Goal: Task Accomplishment & Management: Complete application form

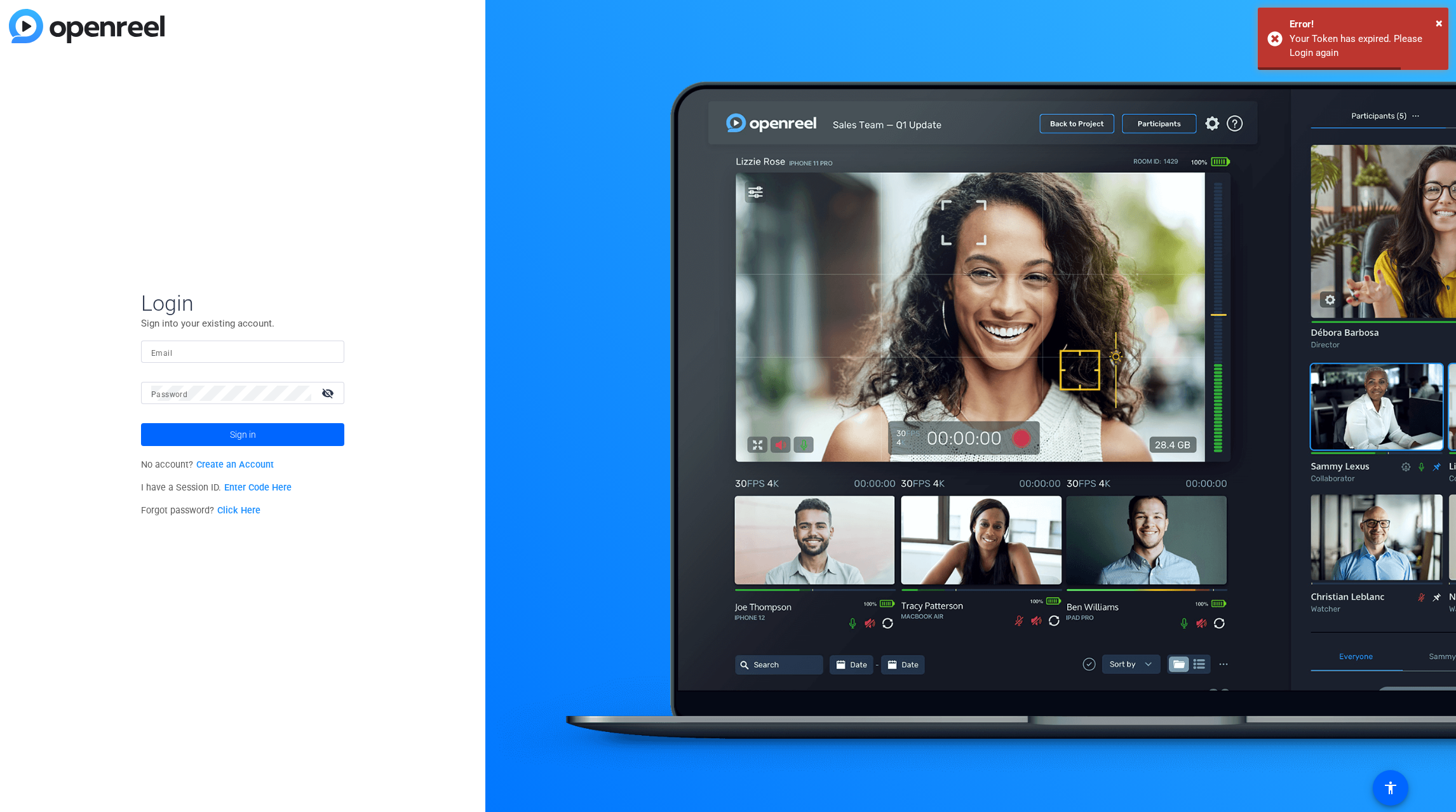
click at [203, 350] on input "Email" at bounding box center [243, 352] width 183 height 15
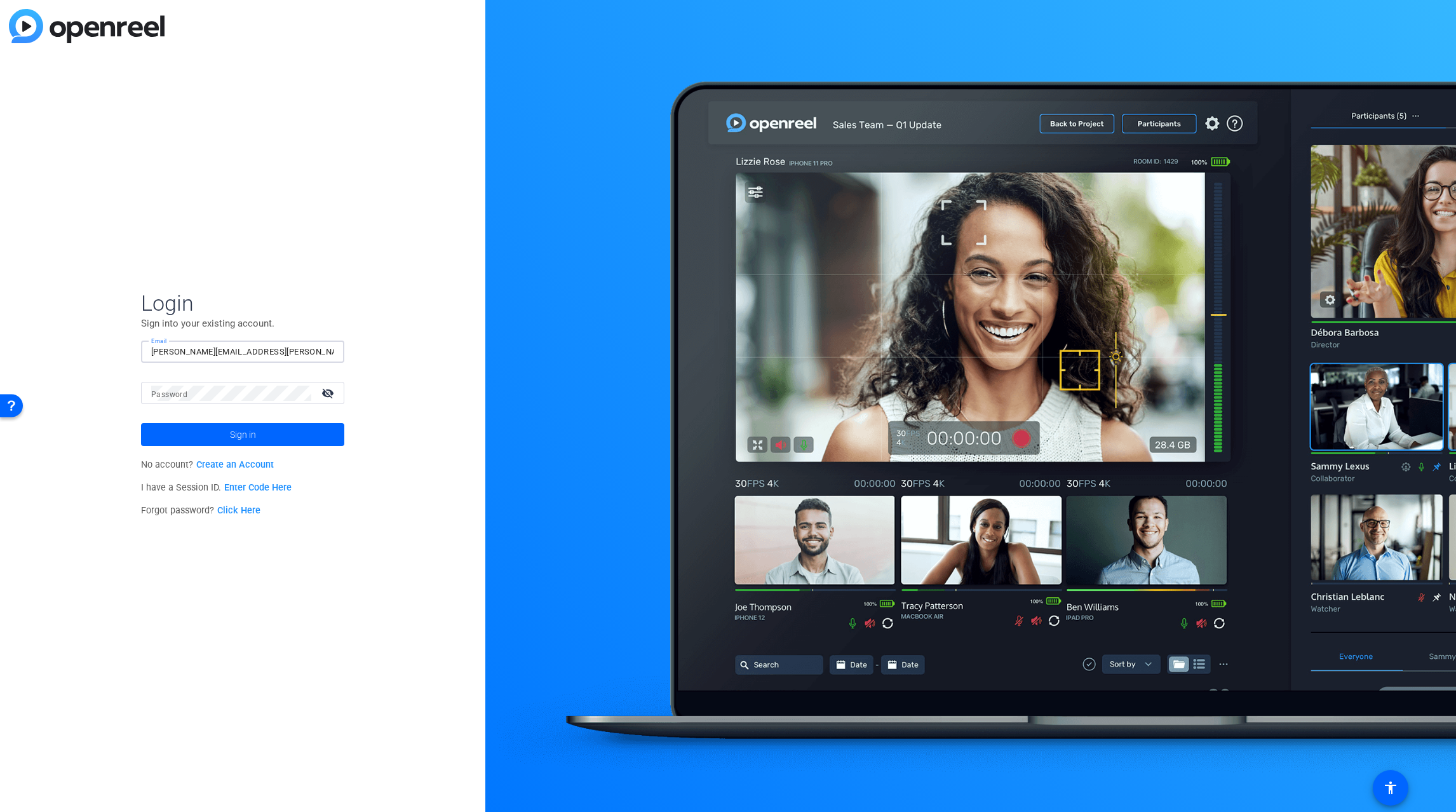
type input "[PERSON_NAME][EMAIL_ADDRESS][PERSON_NAME][DOMAIN_NAME]"
click at [238, 431] on span "Sign in" at bounding box center [243, 434] width 26 height 31
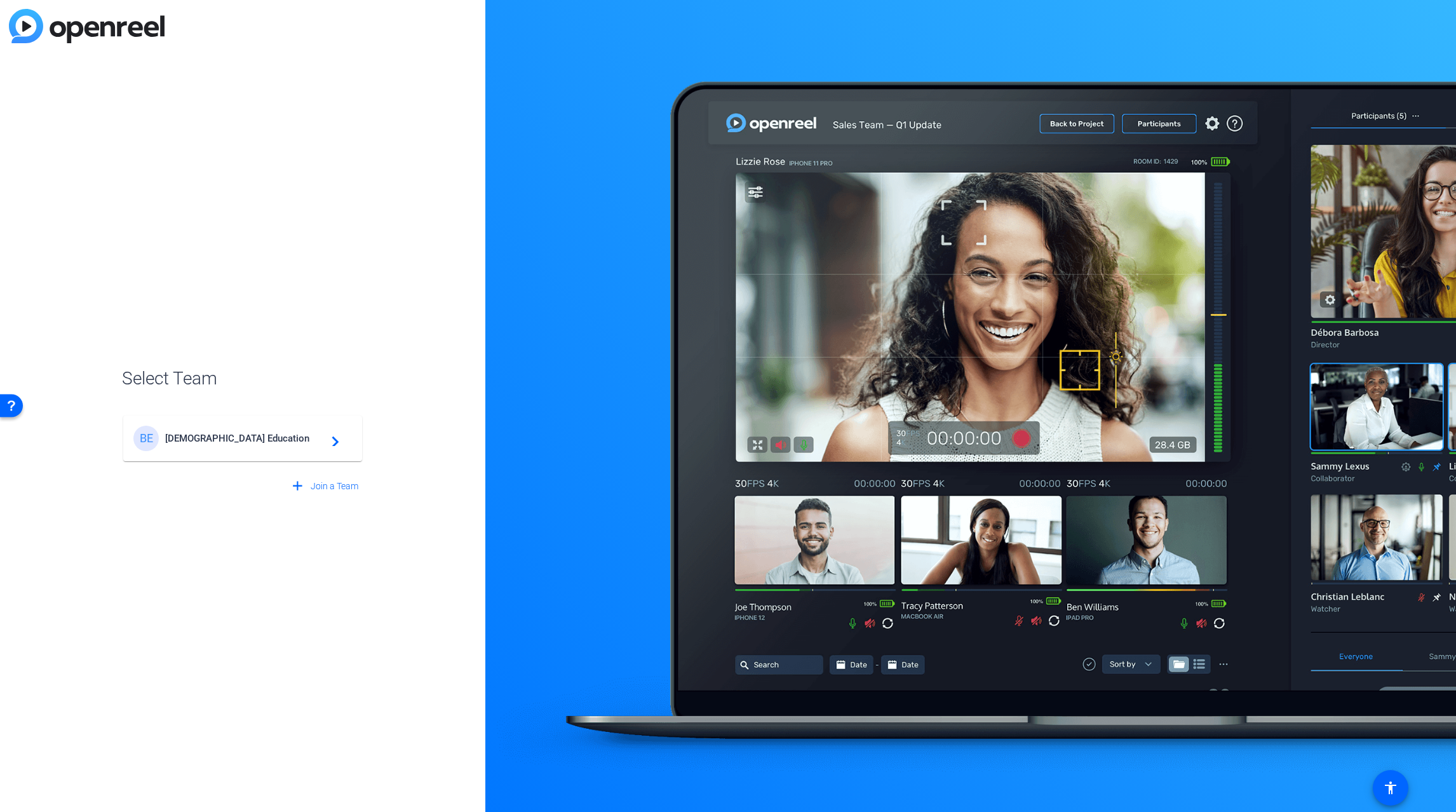
click at [255, 440] on span "[DEMOGRAPHIC_DATA] Education" at bounding box center [244, 438] width 159 height 11
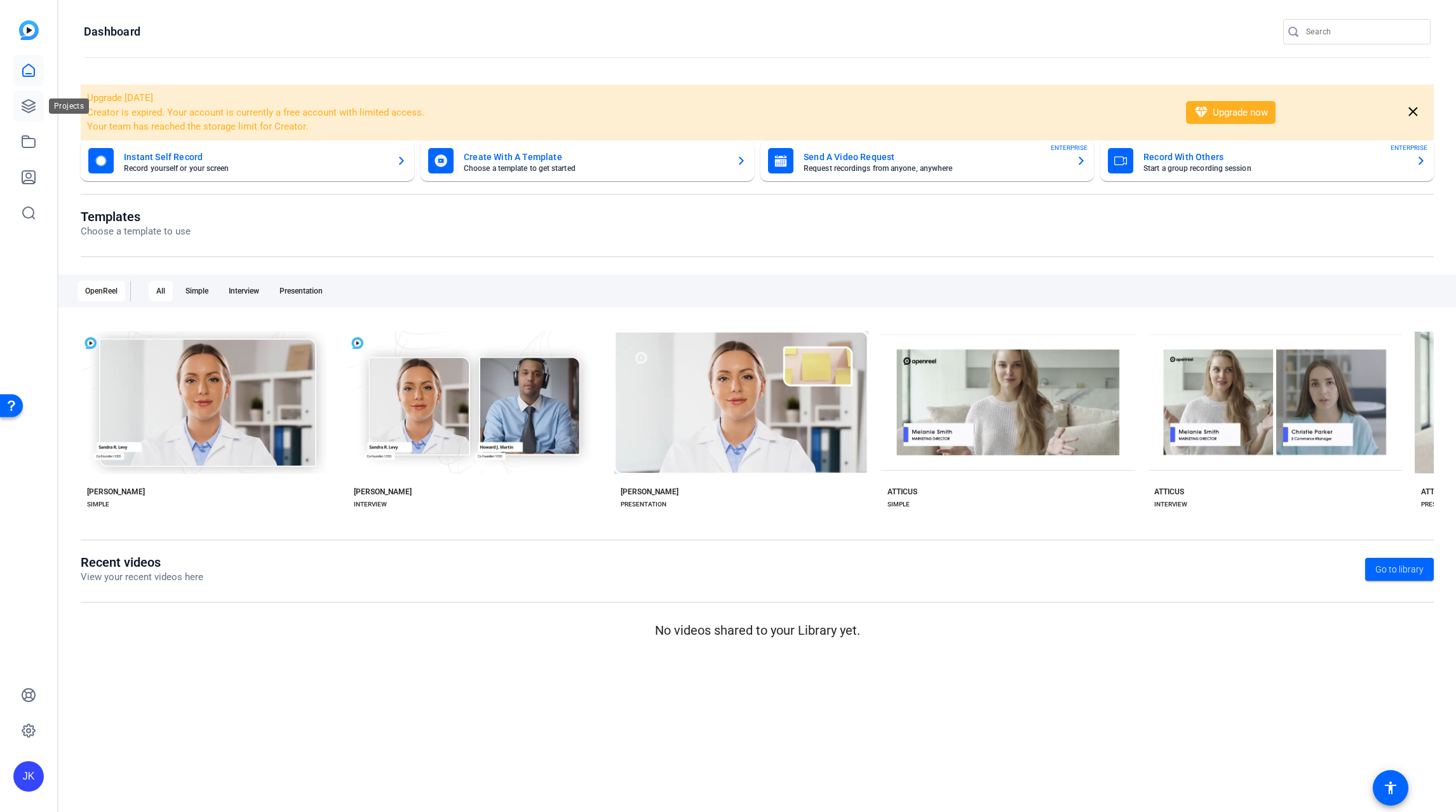
click at [37, 110] on link at bounding box center [29, 106] width 31 height 31
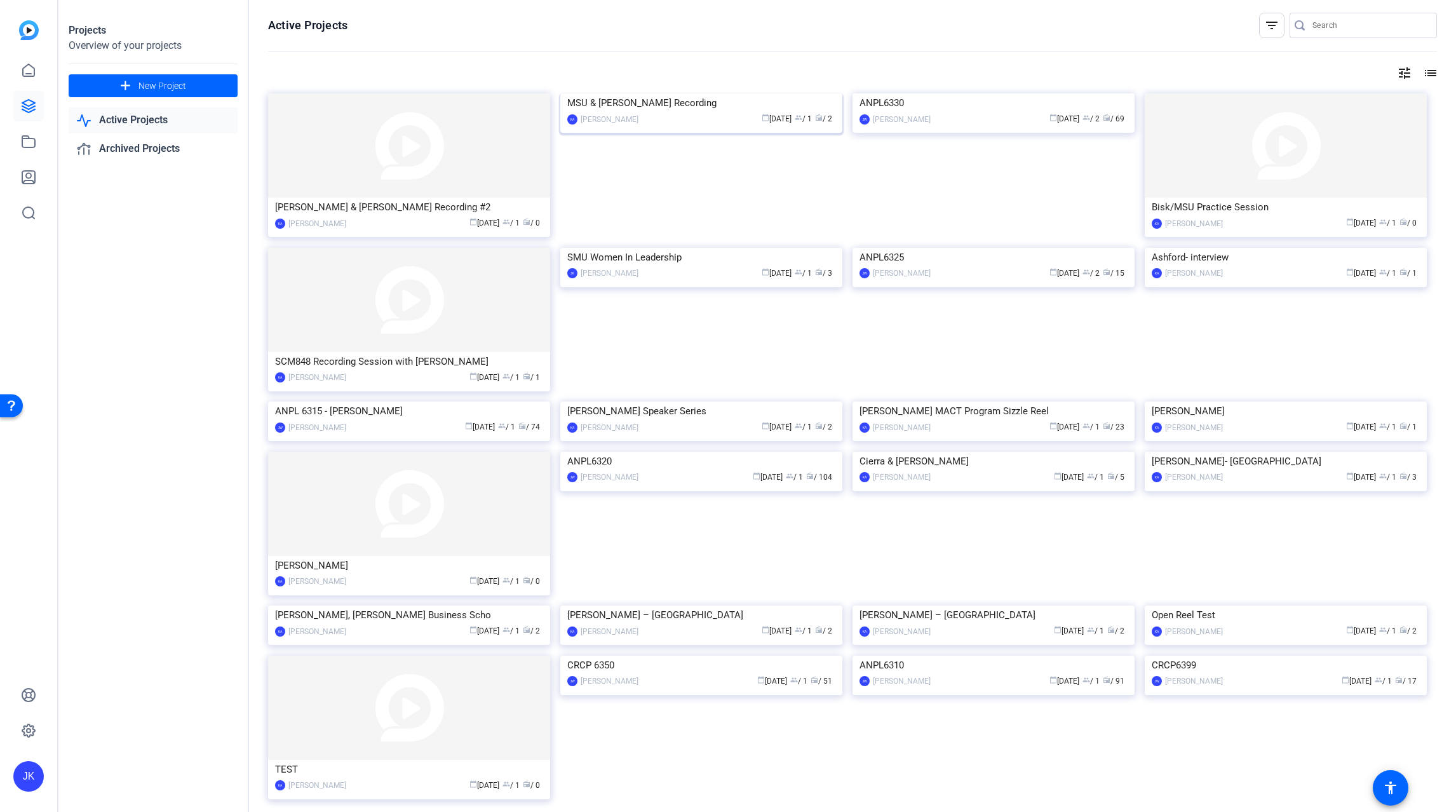
click at [732, 93] on img at bounding box center [701, 93] width 282 height 0
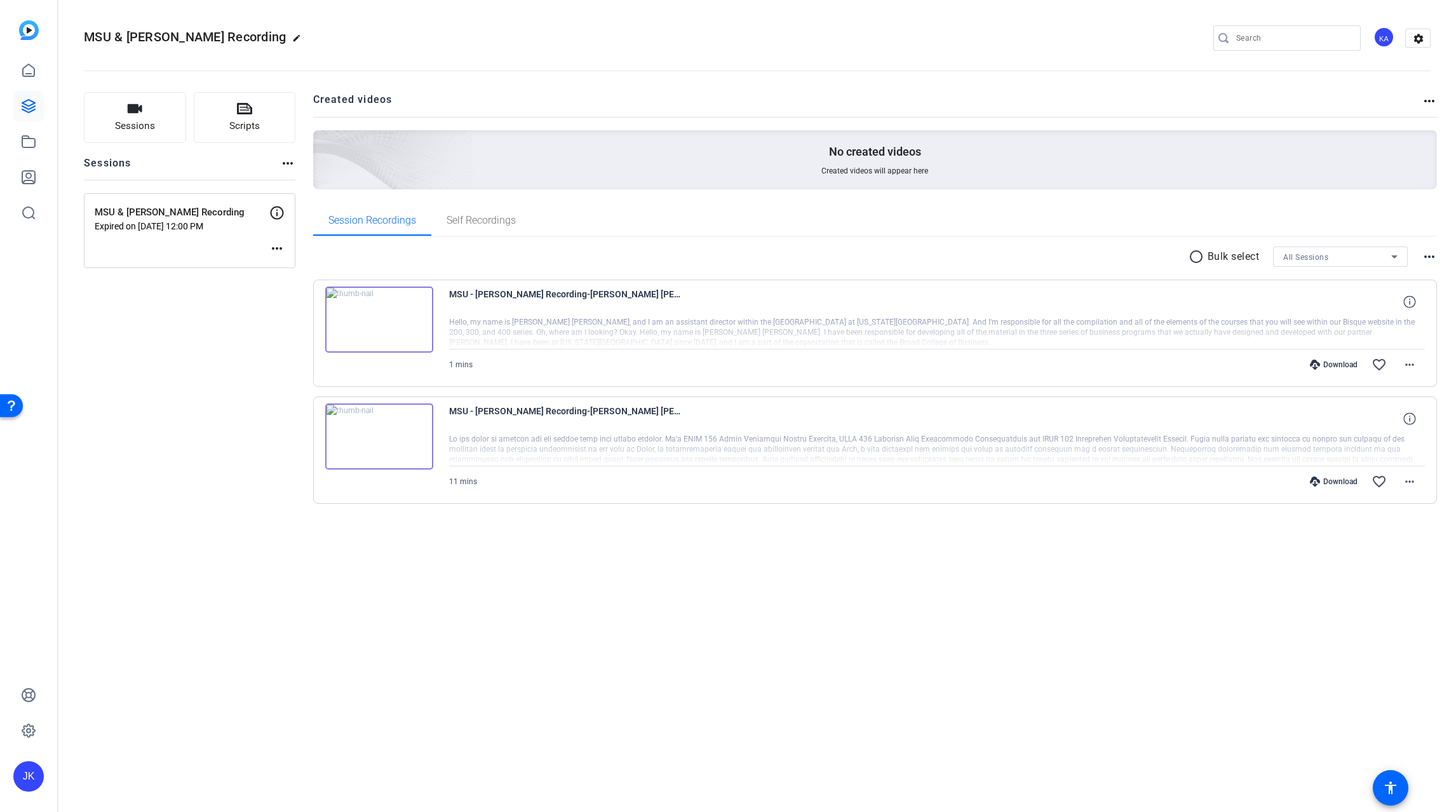
click at [376, 435] on img at bounding box center [378, 437] width 108 height 66
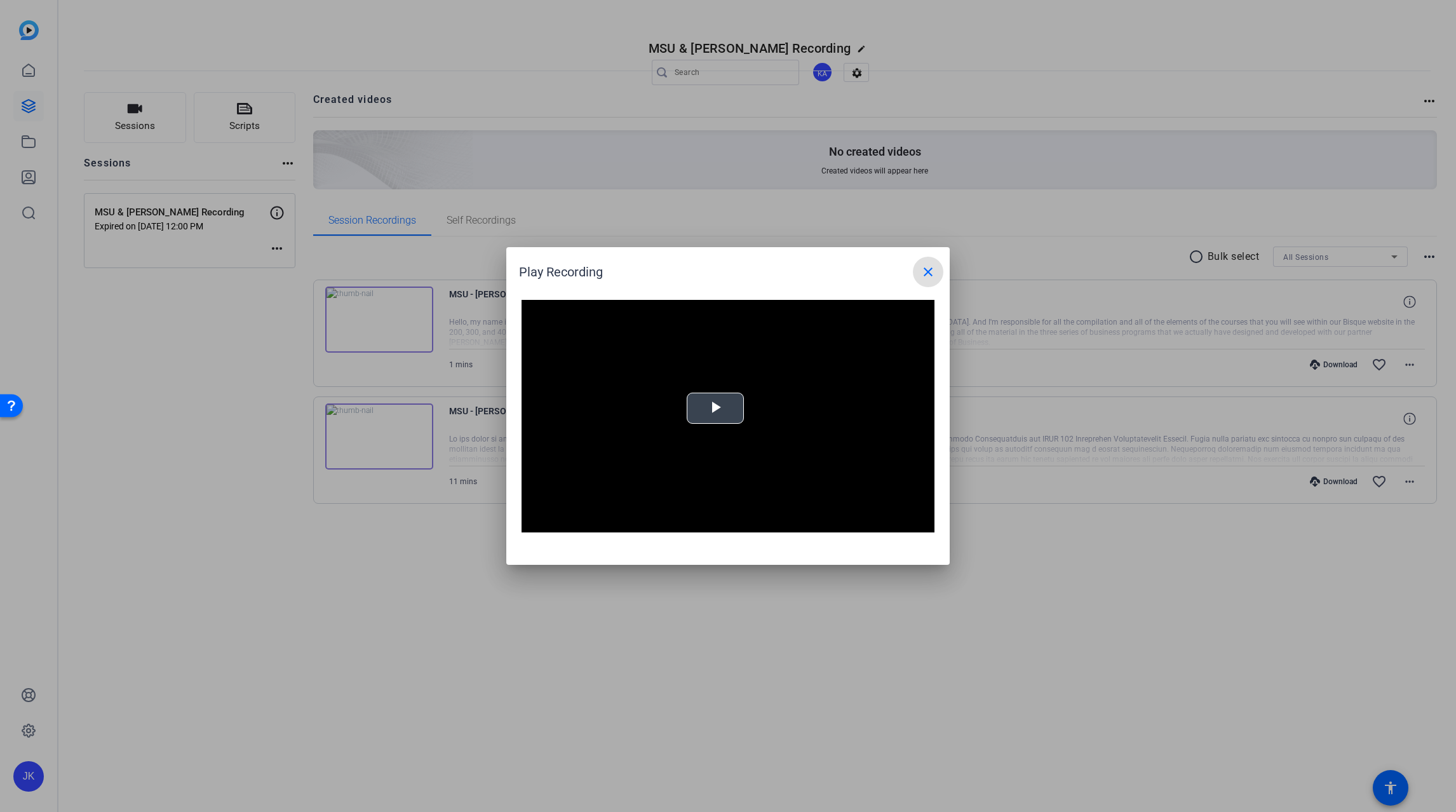
click at [711, 401] on video "Video Player" at bounding box center [728, 416] width 413 height 232
click at [535, 523] on span "Video Player" at bounding box center [535, 523] width 25 height 0
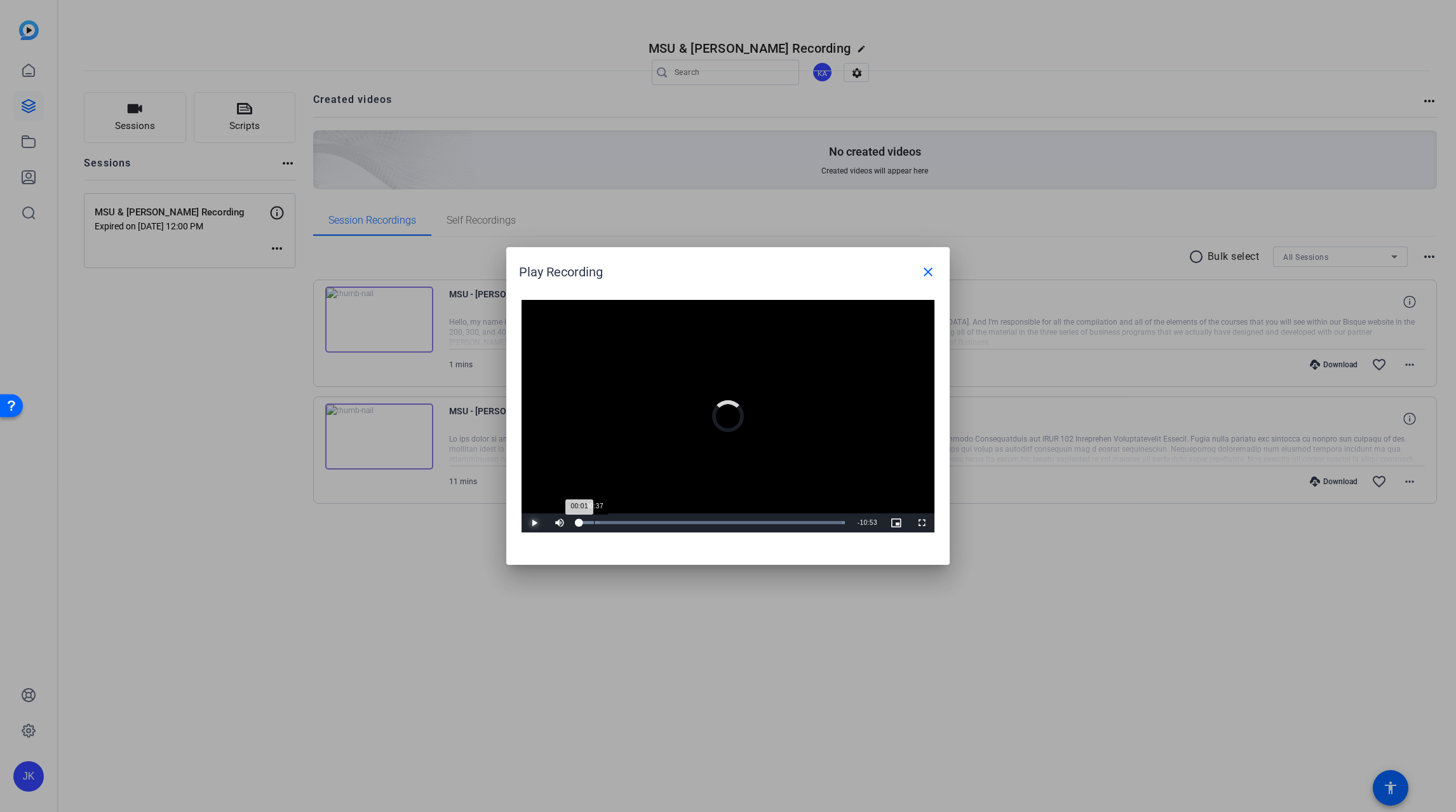
click at [594, 521] on div "Loaded : 100.00% 00:37 00:01" at bounding box center [712, 523] width 266 height 3
click at [928, 274] on mat-icon "close" at bounding box center [928, 272] width 15 height 15
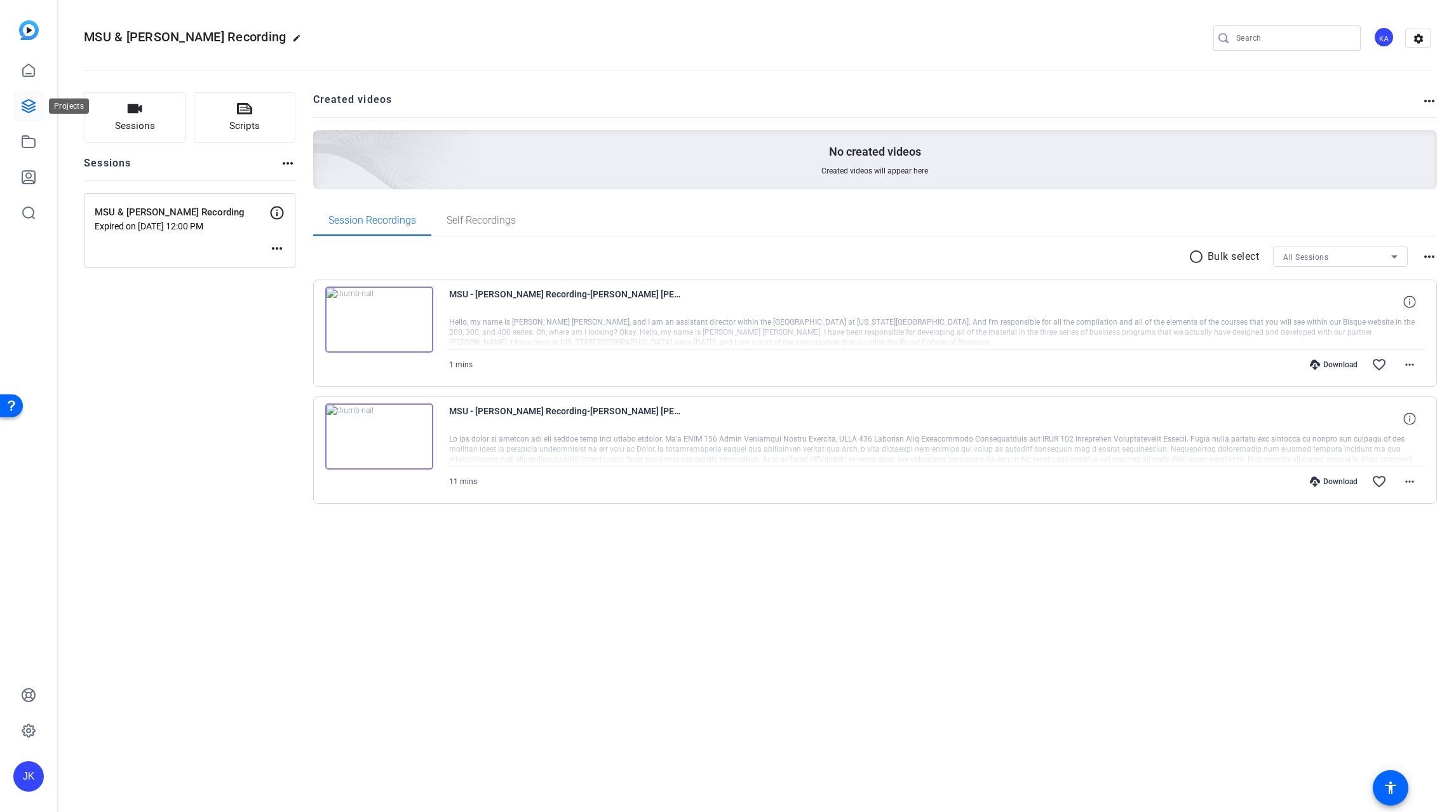
click at [36, 102] on icon at bounding box center [29, 106] width 15 height 15
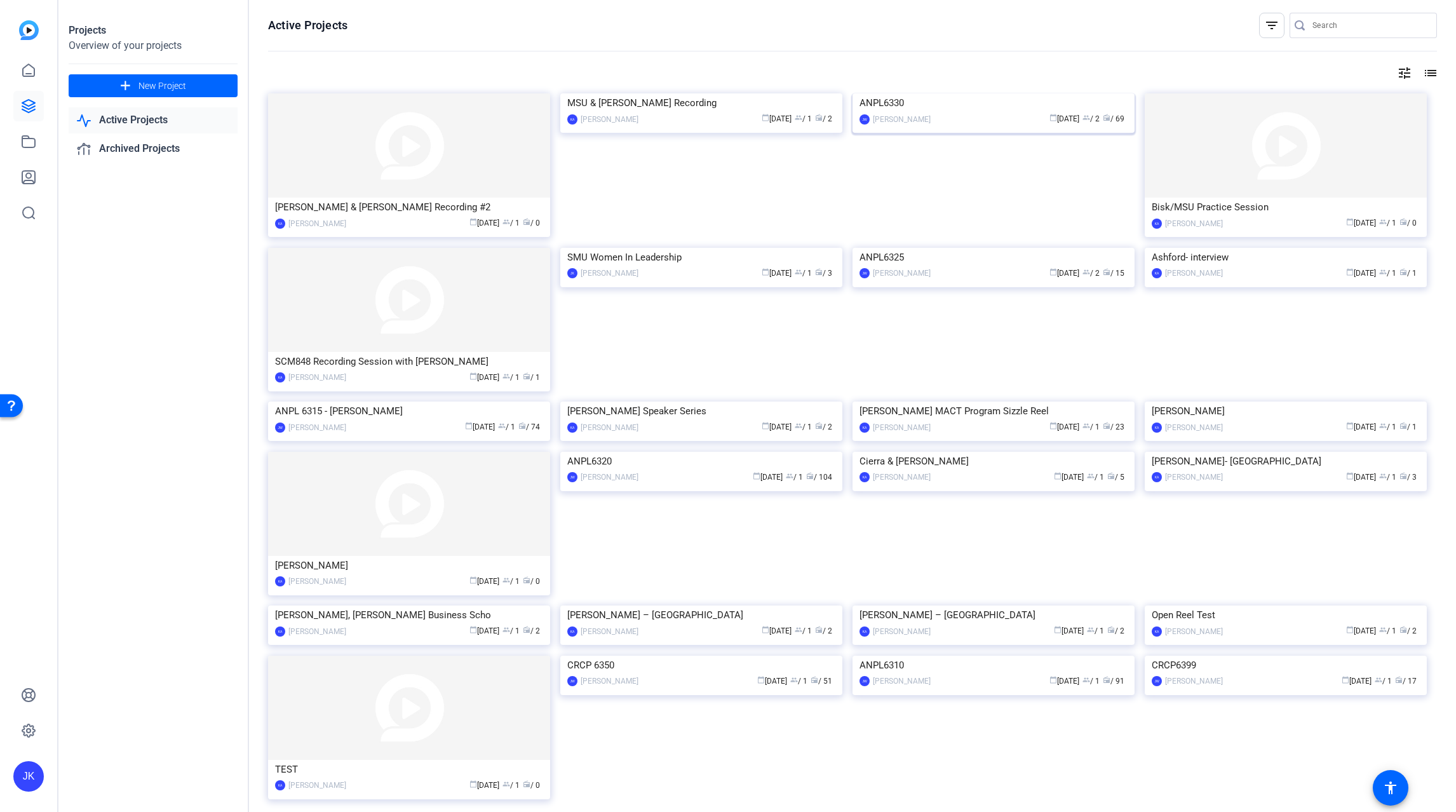
click at [940, 93] on img at bounding box center [994, 93] width 282 height 0
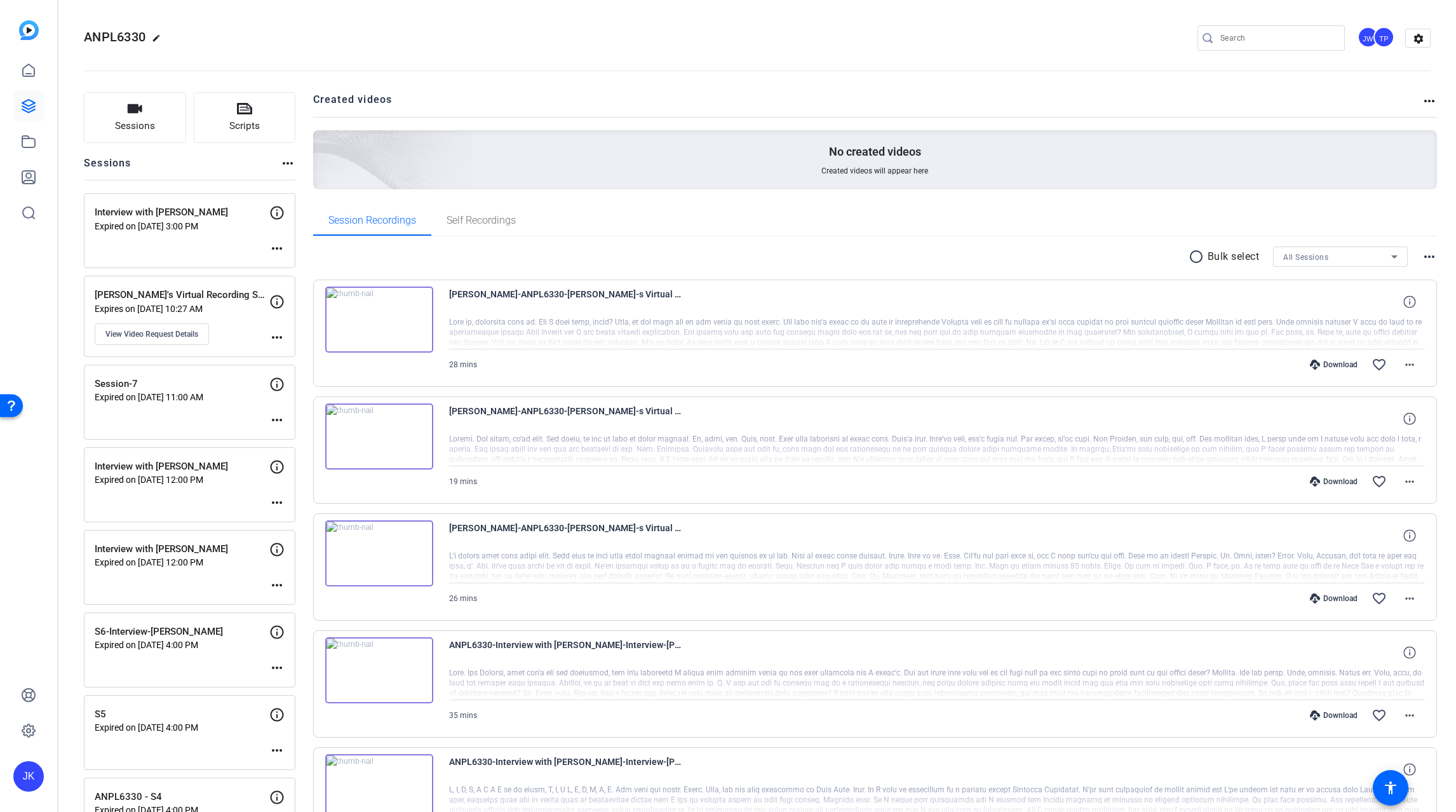
click at [373, 317] on img at bounding box center [378, 320] width 108 height 66
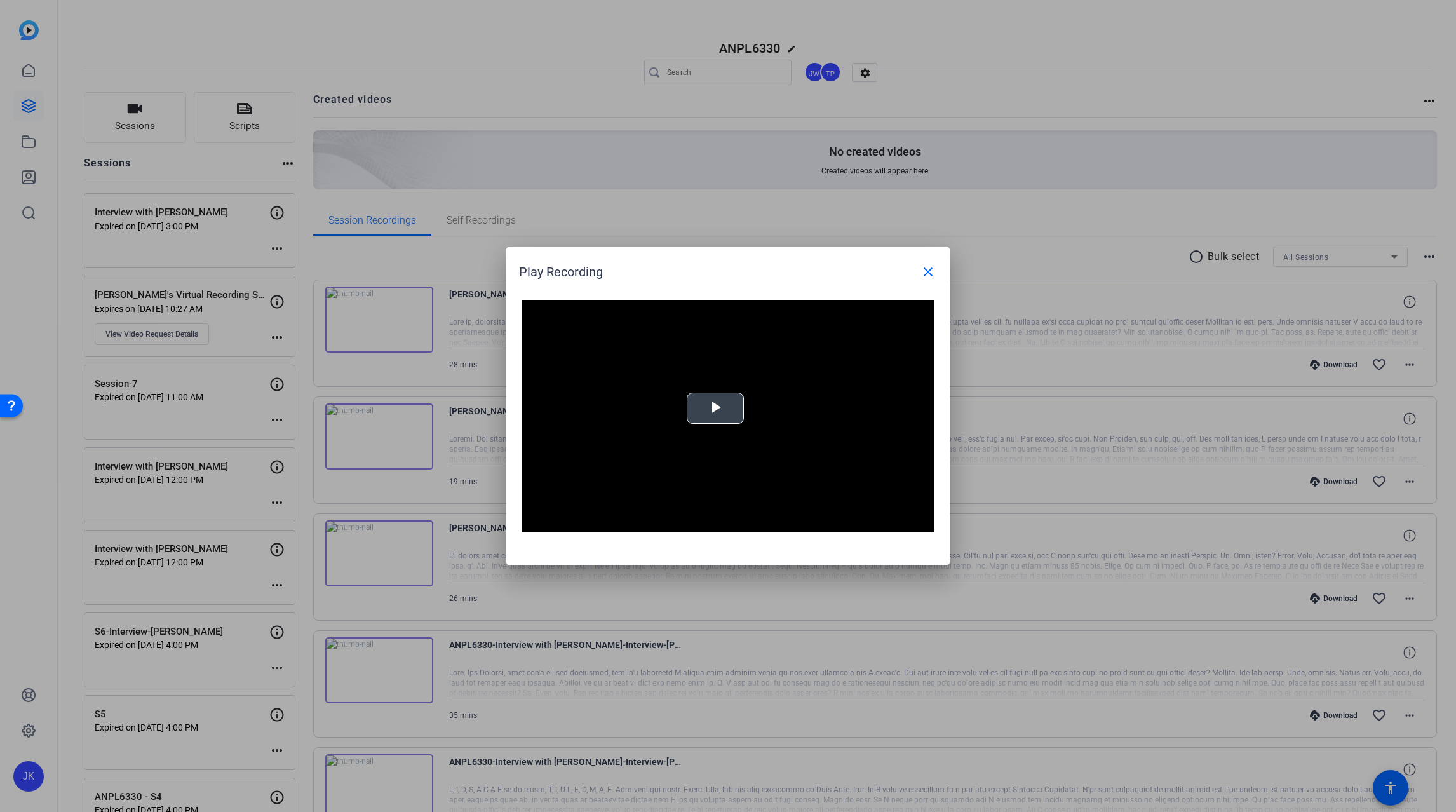
click at [715, 409] on span "Video Player" at bounding box center [715, 409] width 0 height 0
click at [925, 523] on span "Video Player" at bounding box center [922, 523] width 25 height 0
click at [929, 272] on mat-icon "close" at bounding box center [928, 272] width 15 height 15
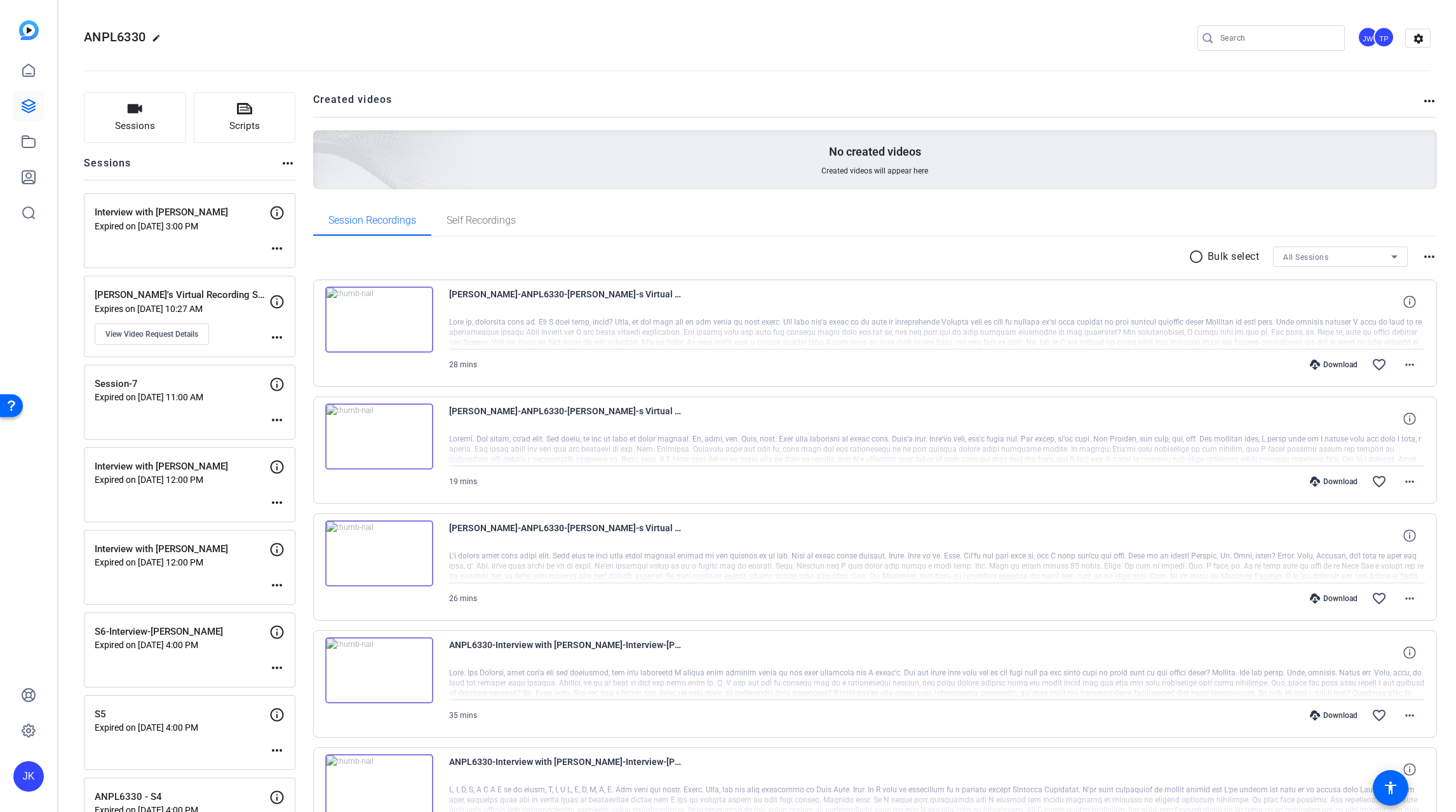
click at [384, 670] on img at bounding box center [378, 670] width 108 height 66
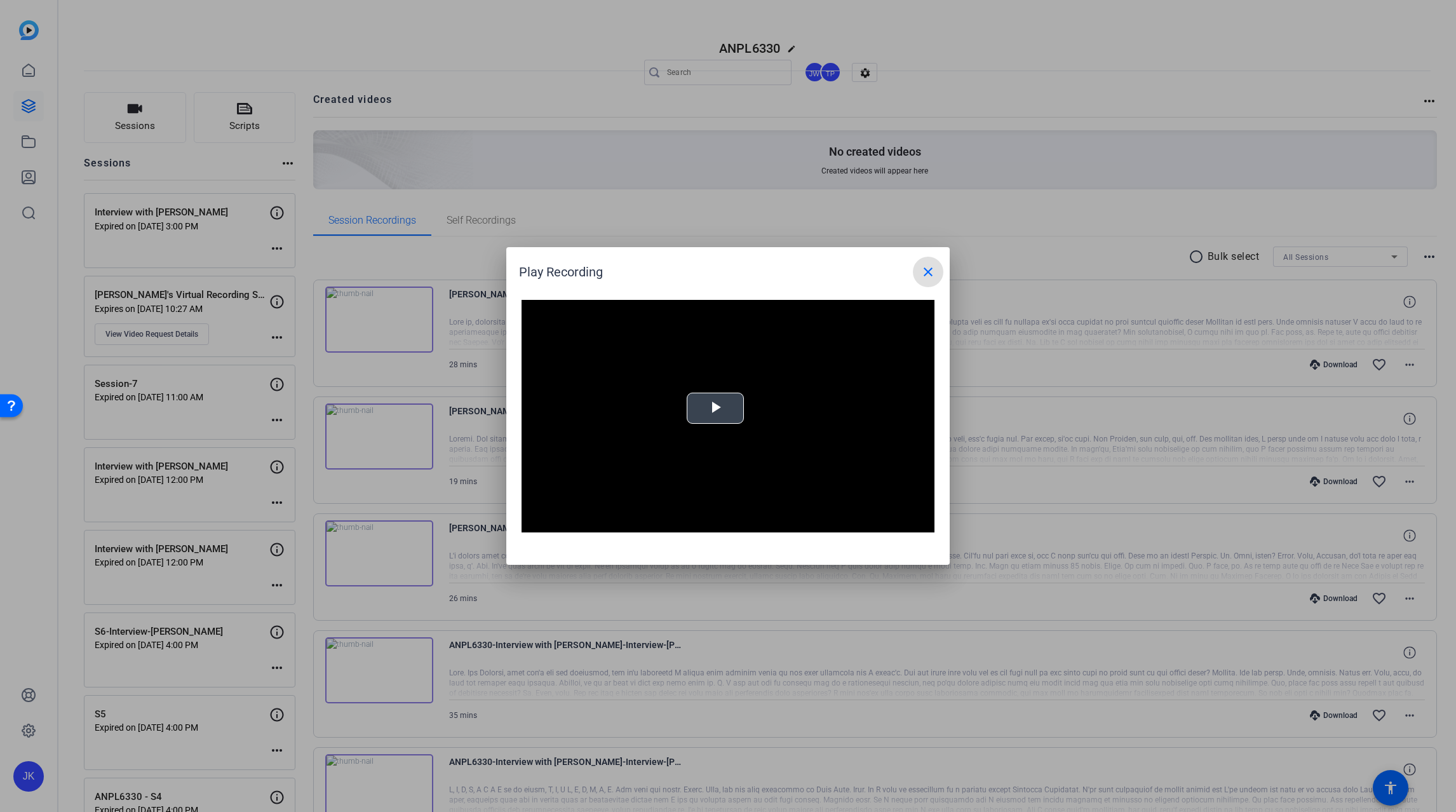
click at [715, 409] on span "Video Player" at bounding box center [715, 409] width 0 height 0
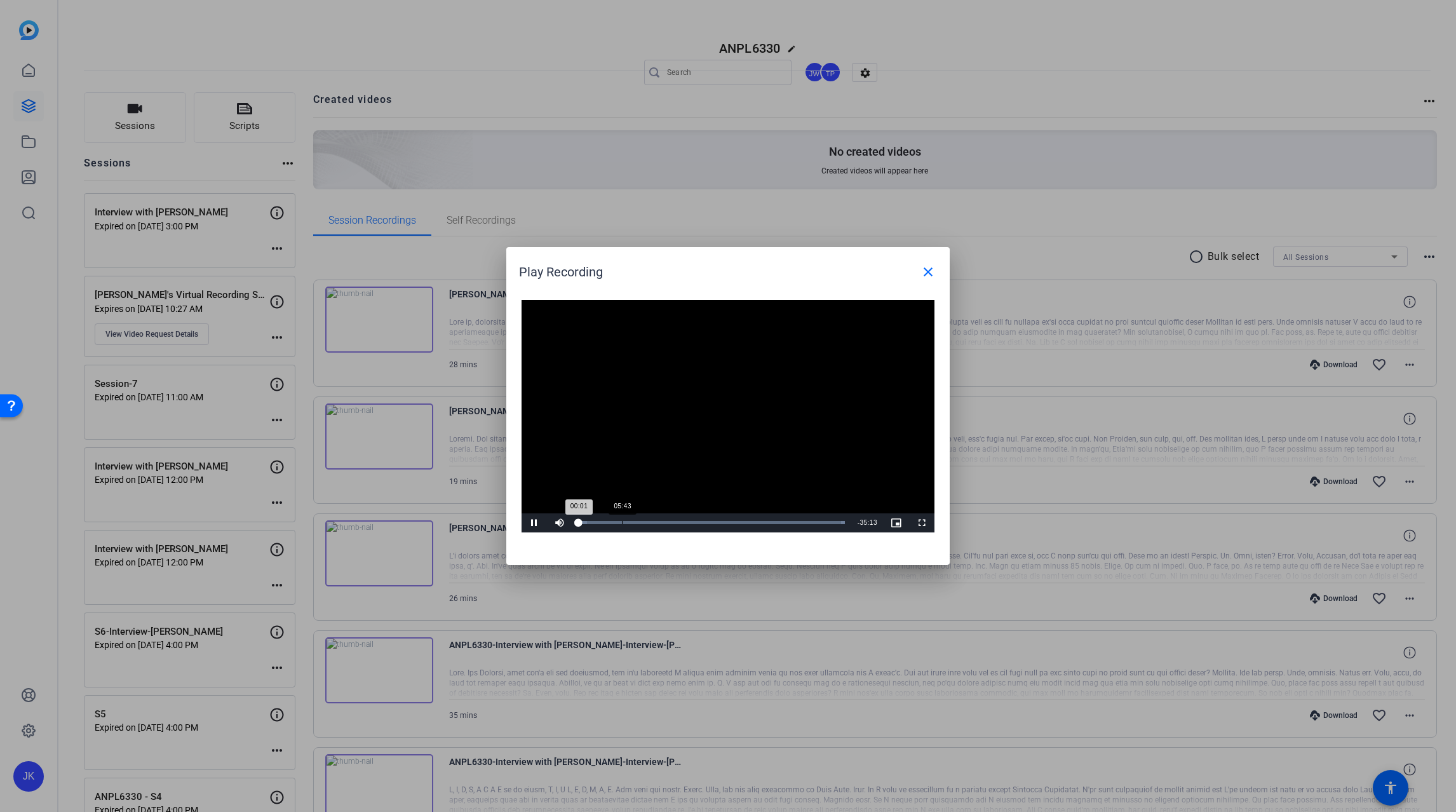
click at [622, 524] on div "05:43" at bounding box center [622, 523] width 1 height 3
click at [692, 523] on div "Loaded : 100.00% 14:58 05:46" at bounding box center [712, 523] width 266 height 3
click at [925, 277] on mat-icon "close" at bounding box center [928, 272] width 15 height 15
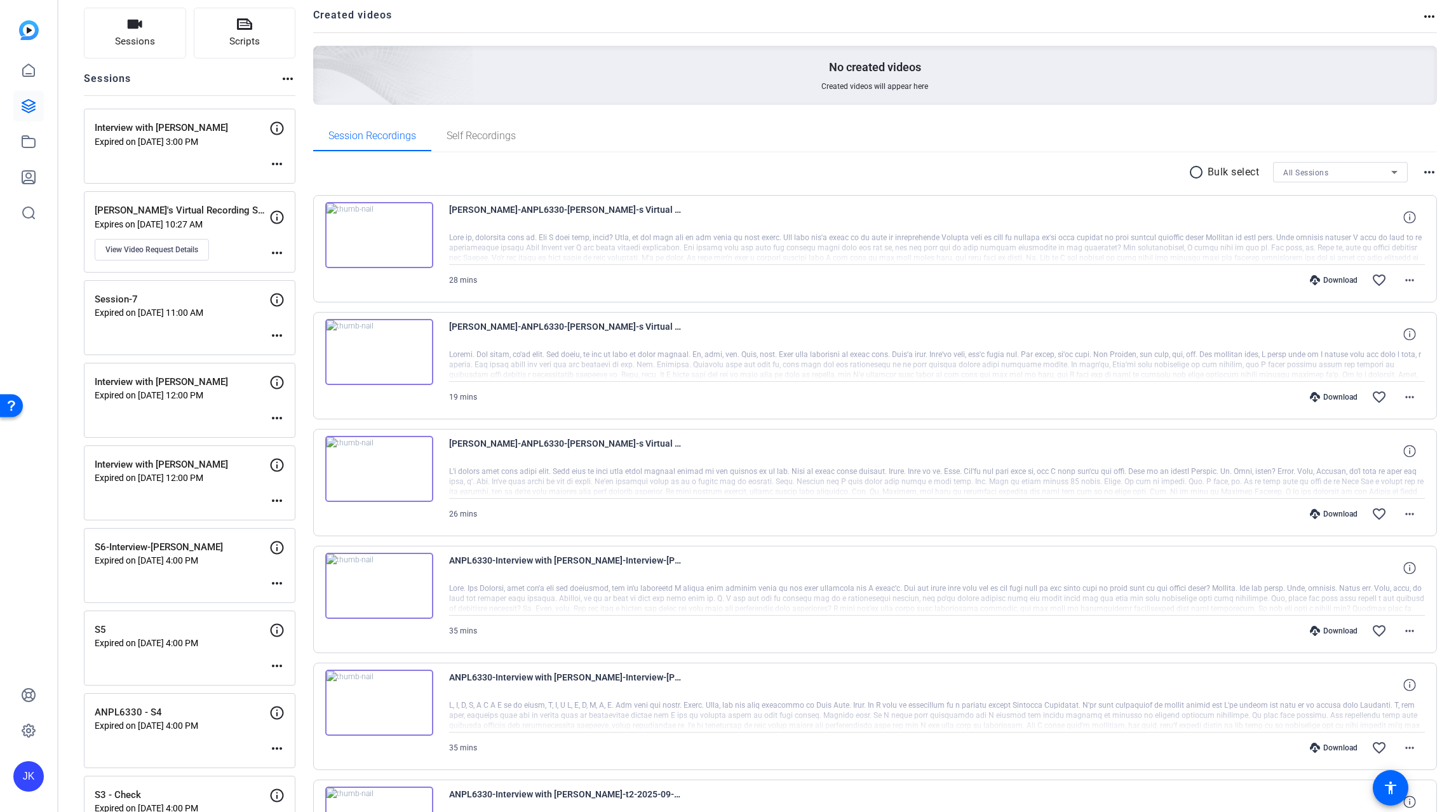
scroll to position [127, 0]
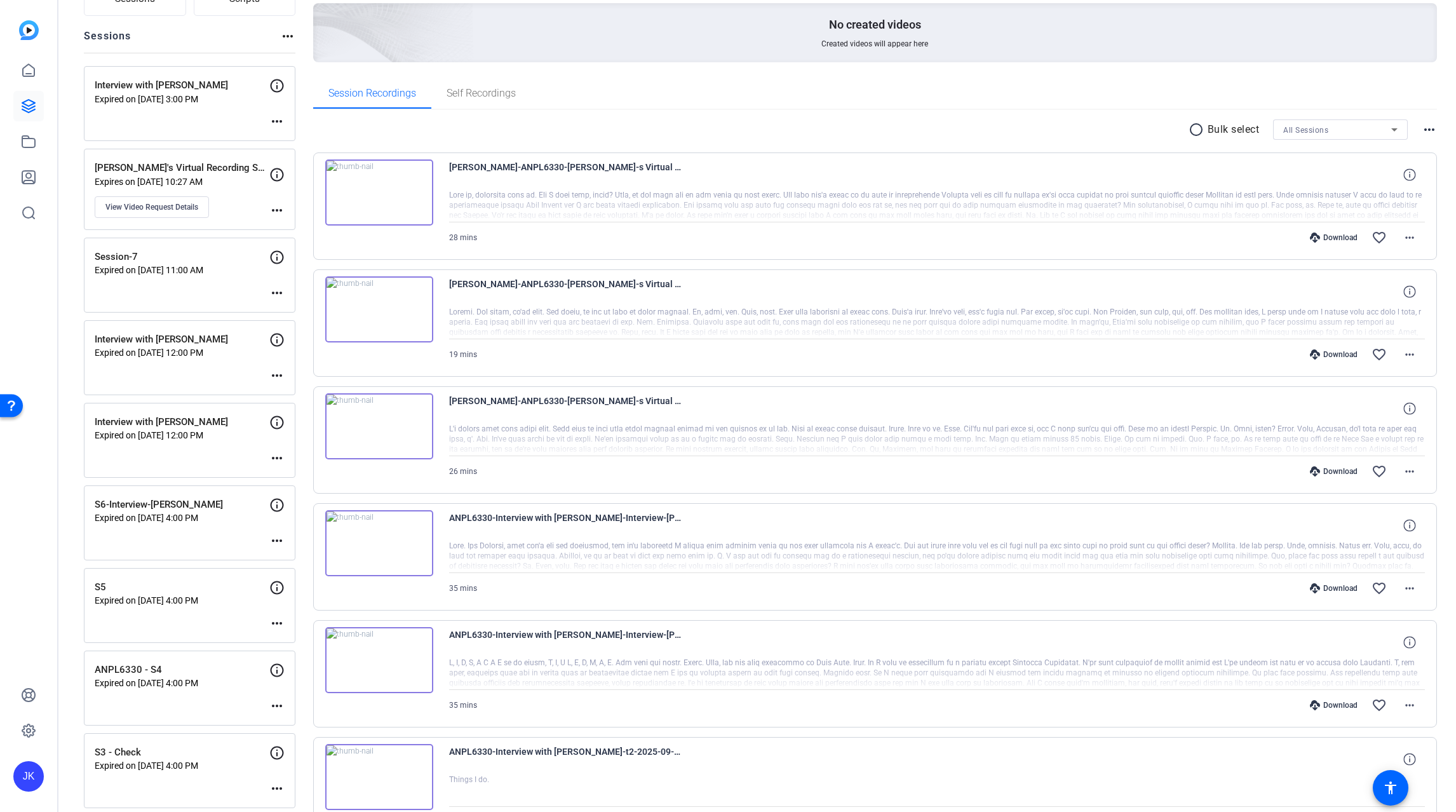
click at [381, 659] on img at bounding box center [378, 660] width 108 height 66
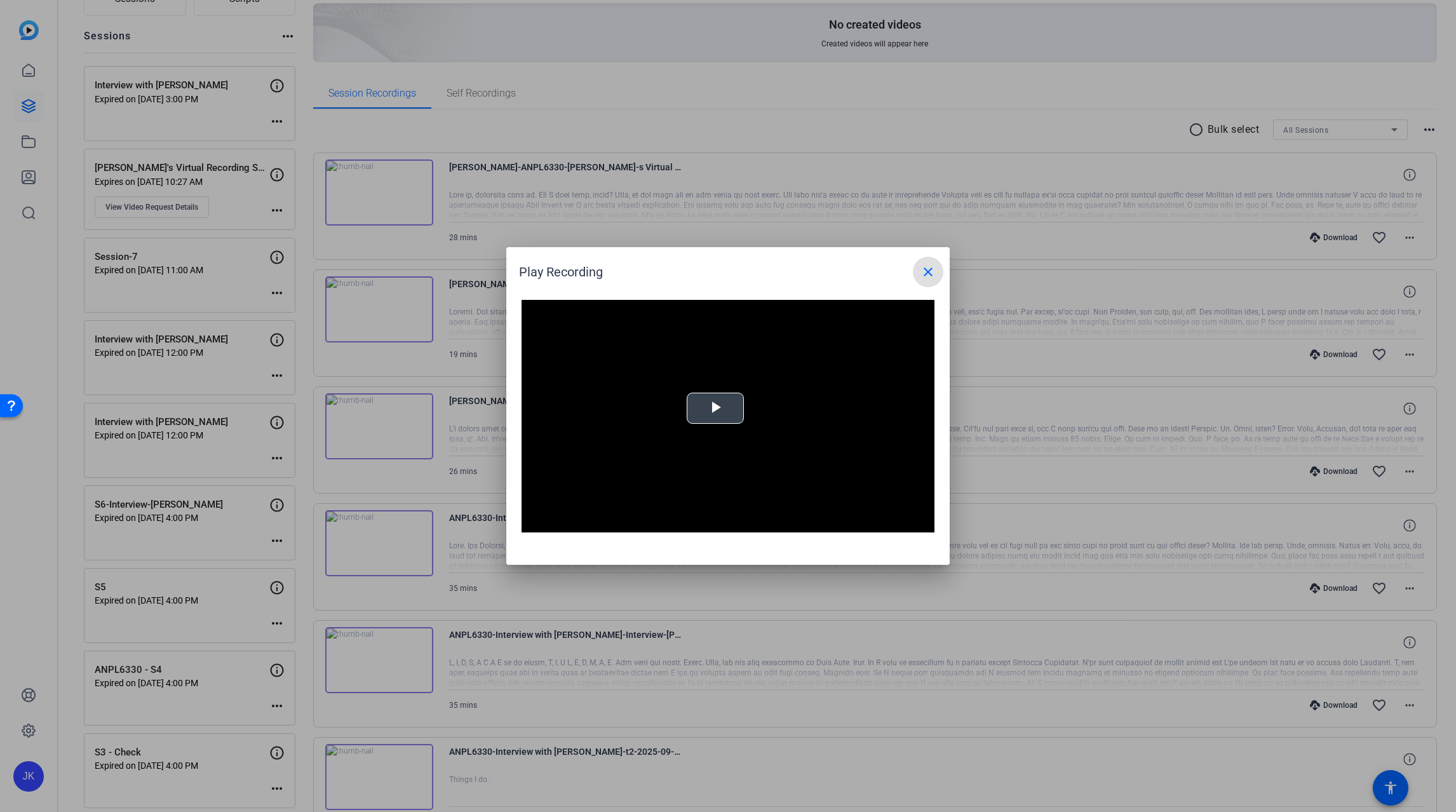
click at [717, 409] on div "Video Player is loading. Play Video Play Mute Current Time 0:00 / Duration -:- …" at bounding box center [728, 416] width 413 height 232
drag, startPoint x: 920, startPoint y: 526, endPoint x: 922, endPoint y: 603, distance: 77.0
click at [920, 523] on span "Video Player" at bounding box center [922, 523] width 25 height 0
click at [535, 523] on span "Video Player" at bounding box center [535, 523] width 25 height 0
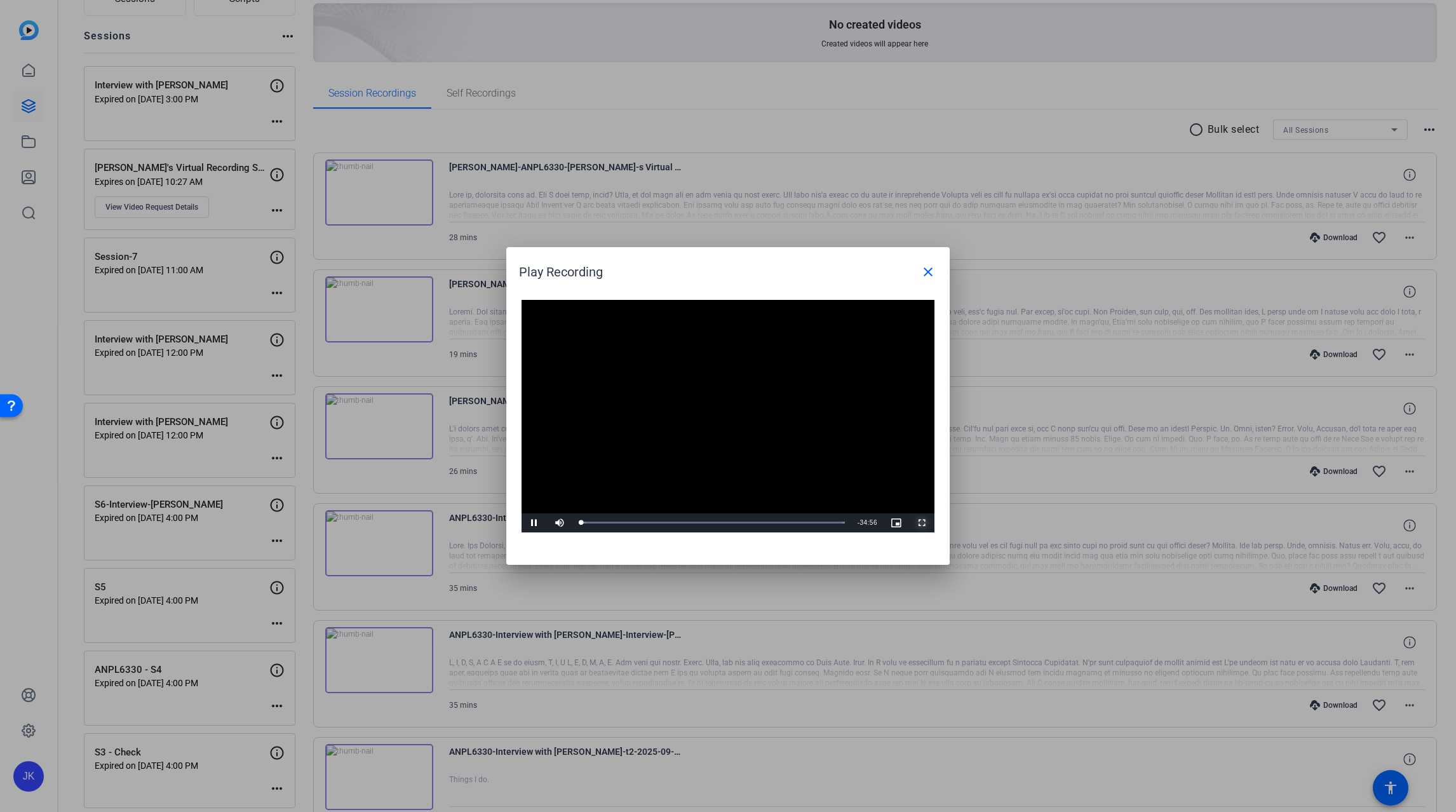
click at [922, 523] on span "Video Player" at bounding box center [922, 523] width 25 height 0
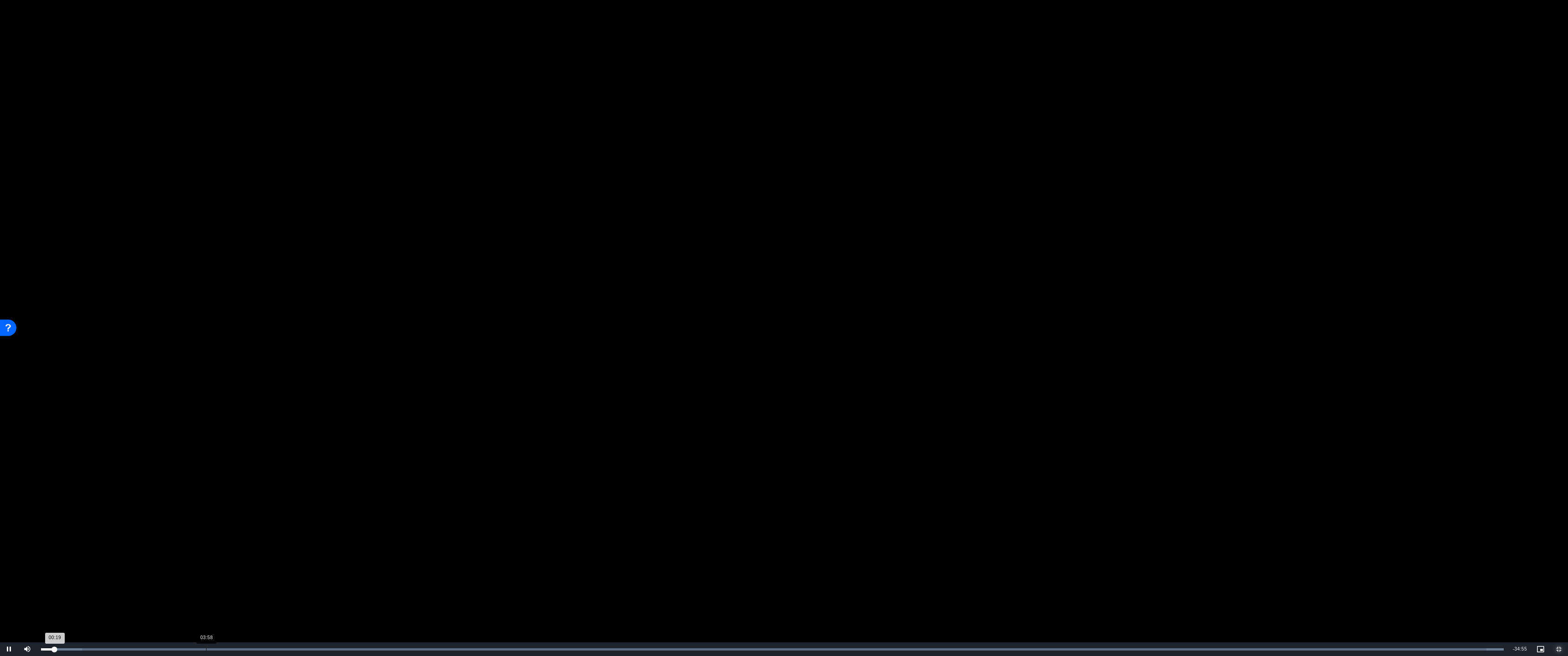
click at [206, 582] on div "Loaded : 100.00% 03:58 00:19" at bounding box center [772, 650] width 1463 height 2
click at [322, 582] on div "Loaded : 100.00% 06:46 04:00" at bounding box center [772, 649] width 1472 height 13
click at [511, 582] on div "Loaded : 100.00% 11:19 06:51" at bounding box center [772, 649] width 1472 height 13
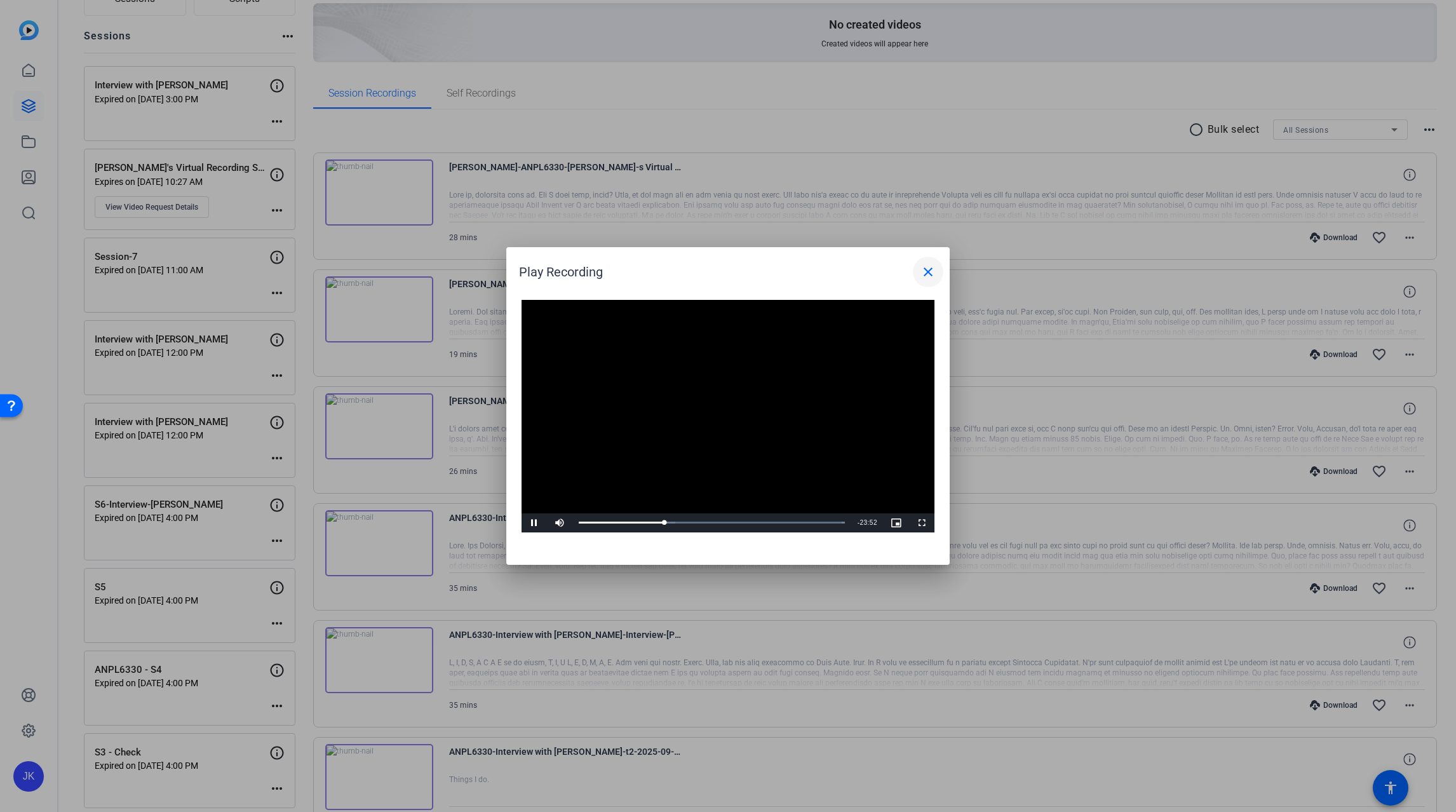
click at [930, 272] on mat-icon "close" at bounding box center [928, 272] width 15 height 15
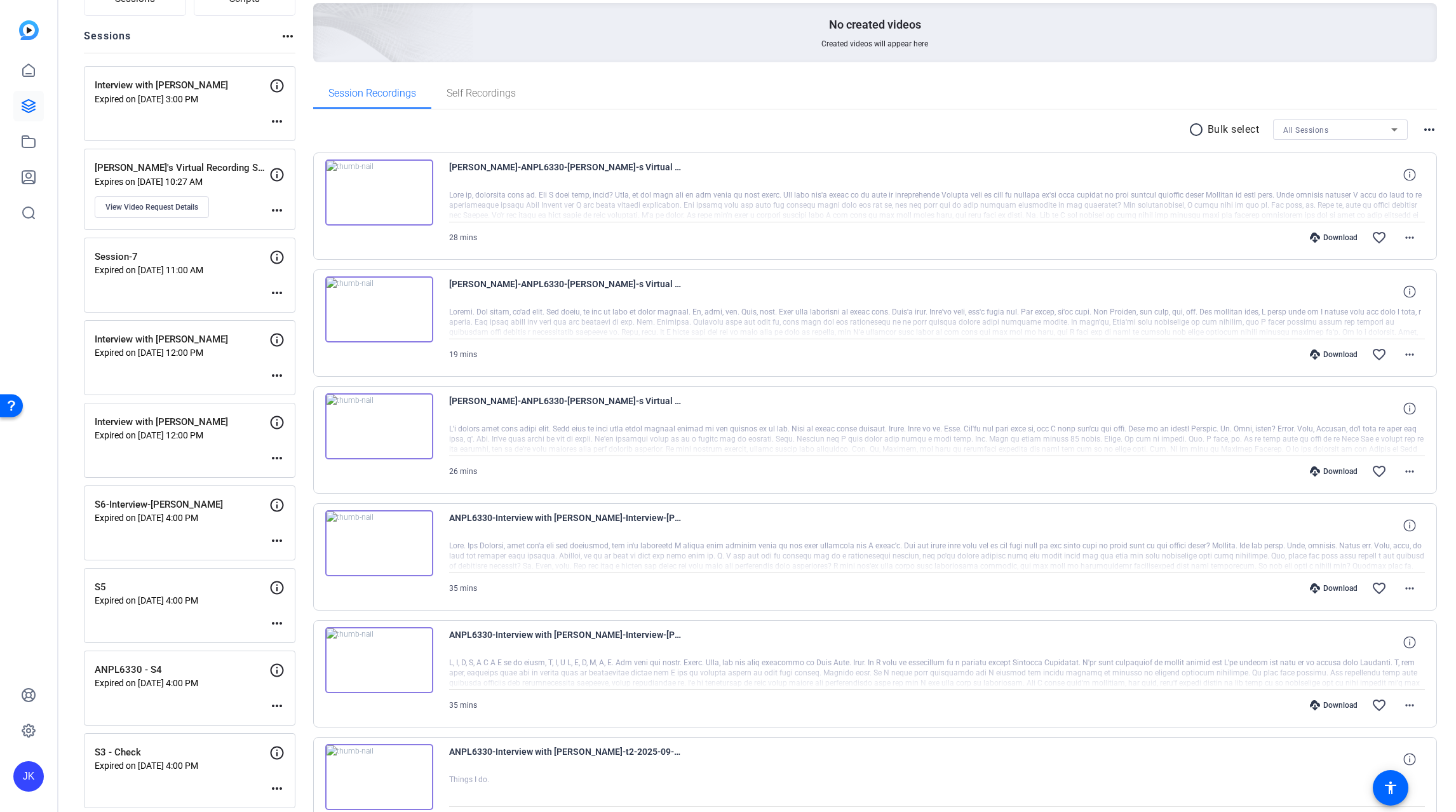
click at [377, 316] on img at bounding box center [378, 310] width 108 height 66
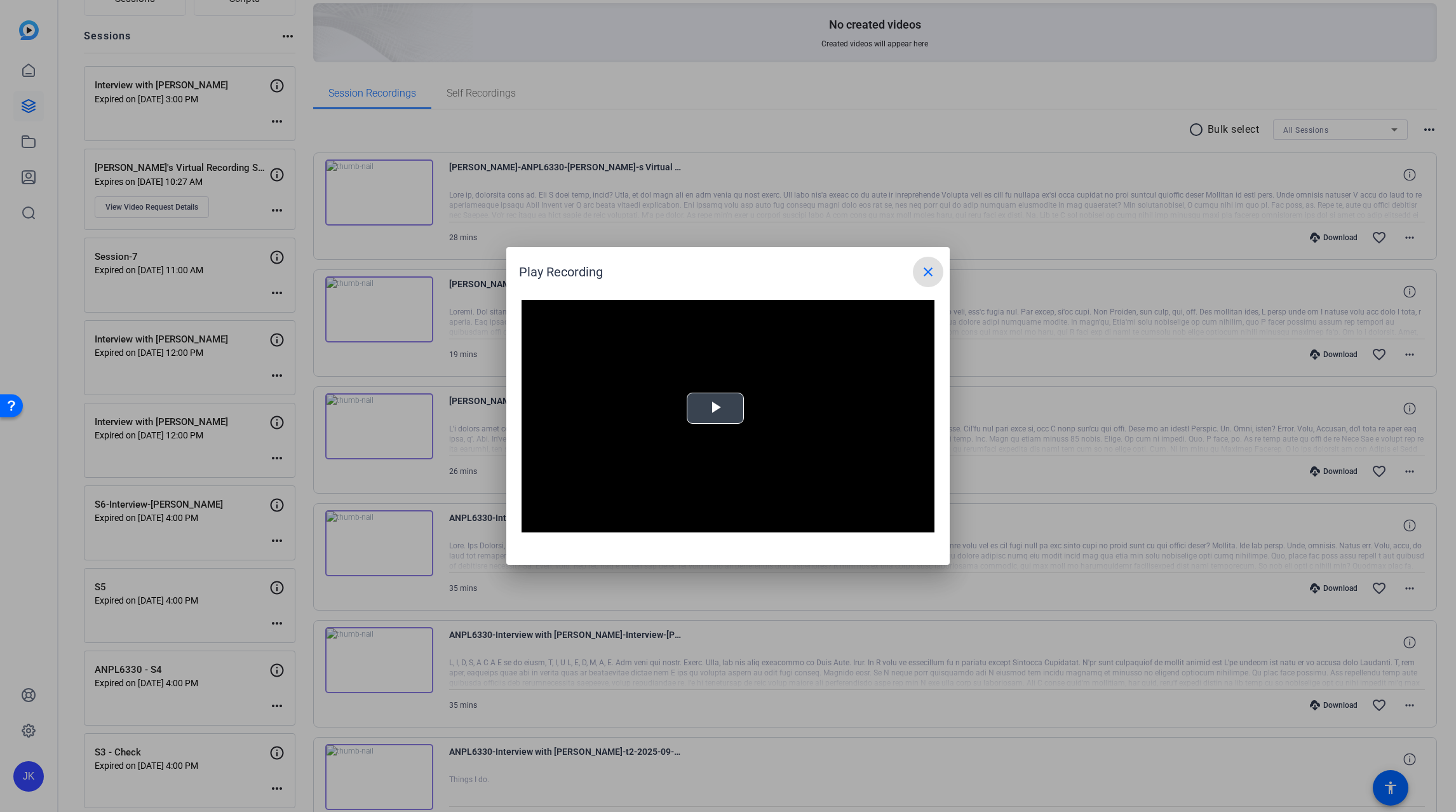
click at [715, 409] on span "Video Player" at bounding box center [715, 409] width 0 height 0
click at [919, 523] on span "Video Player" at bounding box center [922, 523] width 25 height 0
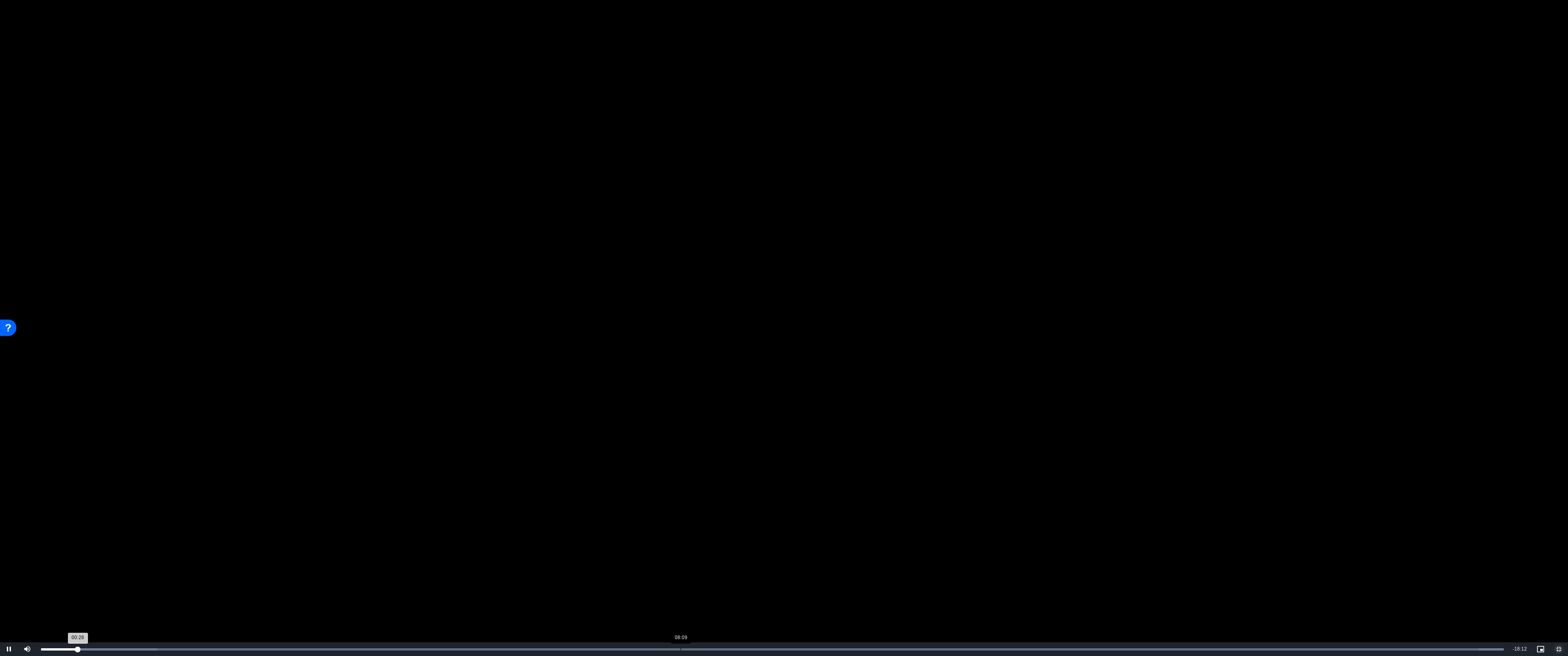
click at [681, 582] on div "Loaded : 100.00% 08:09 00:28" at bounding box center [772, 649] width 1472 height 13
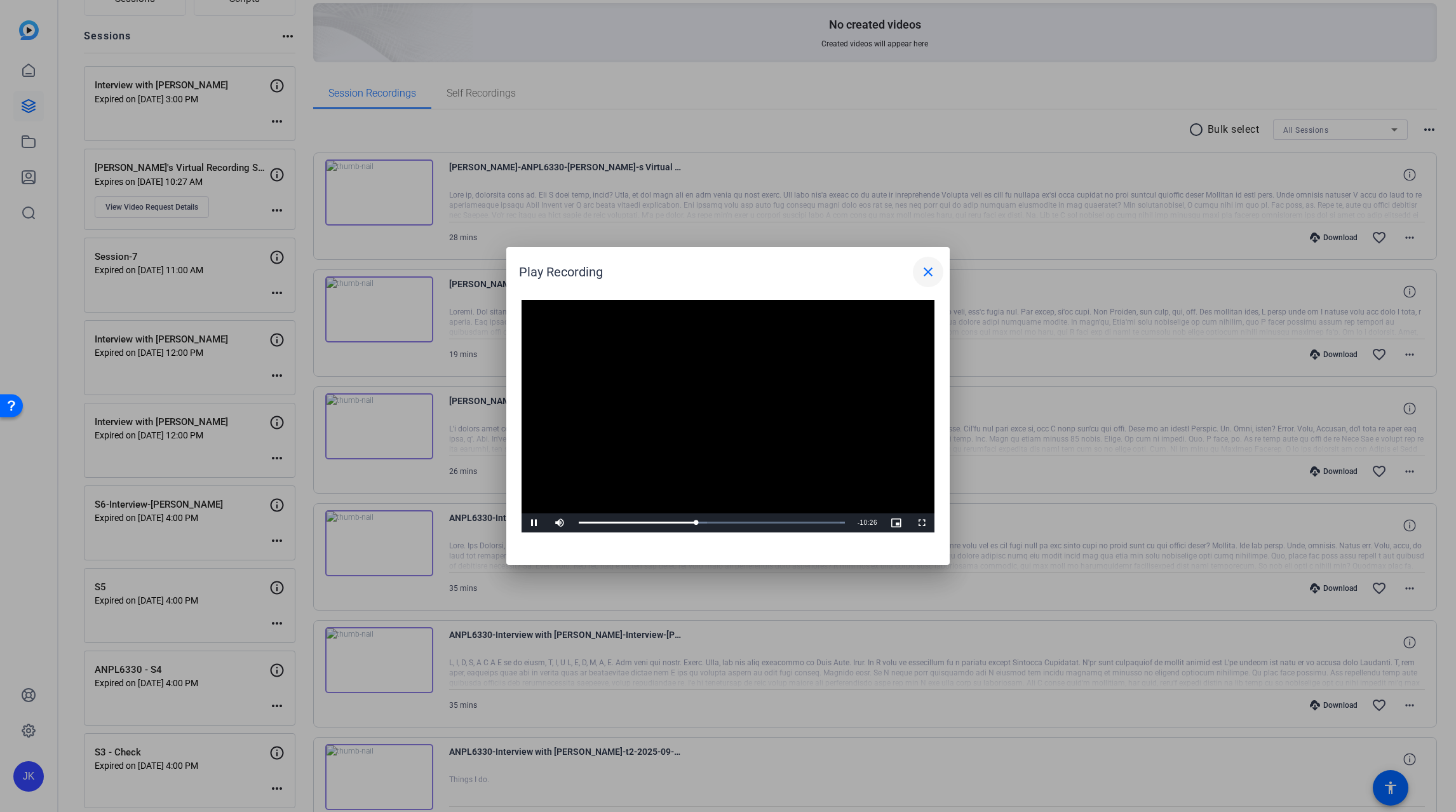
click at [926, 267] on mat-icon "close" at bounding box center [928, 272] width 15 height 15
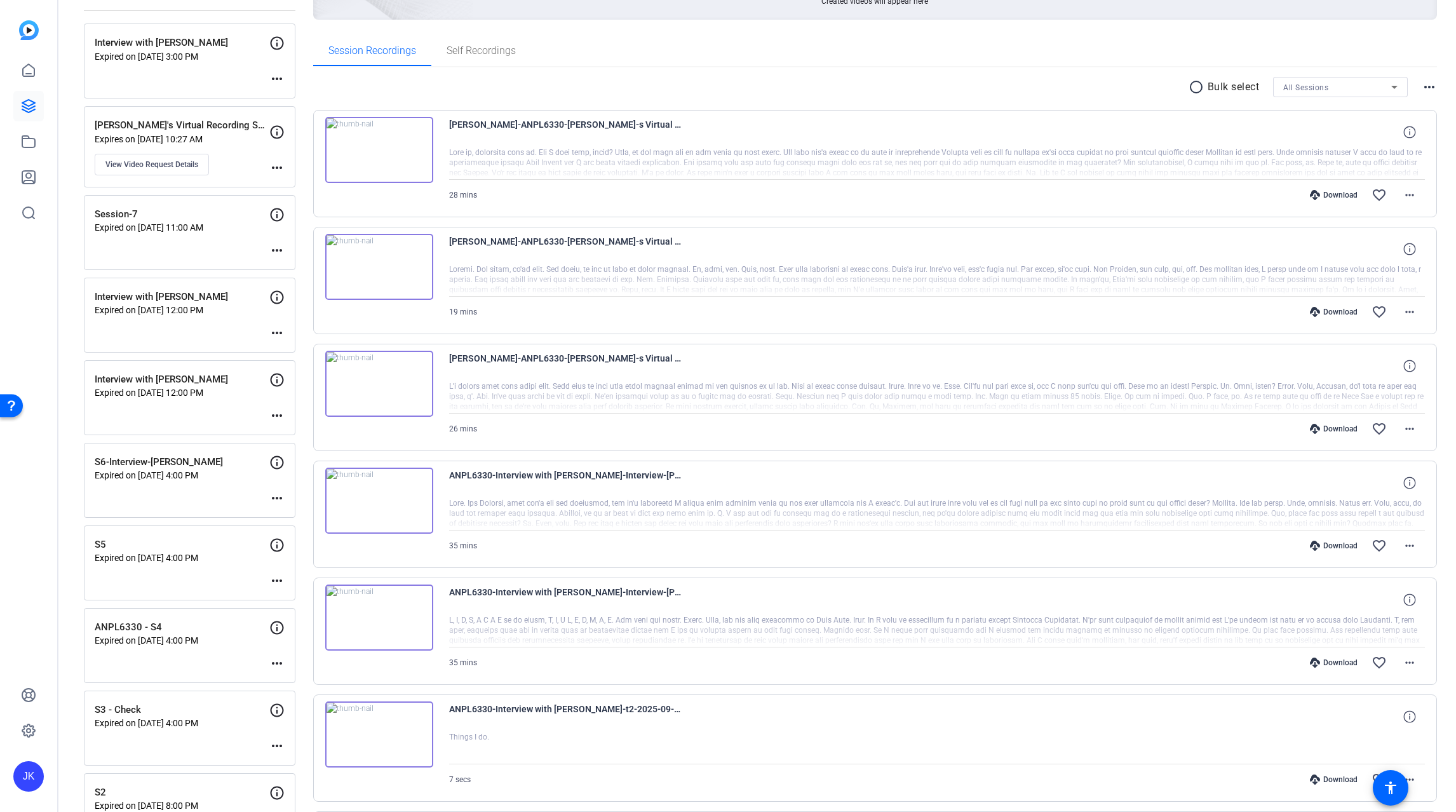
scroll to position [0, 0]
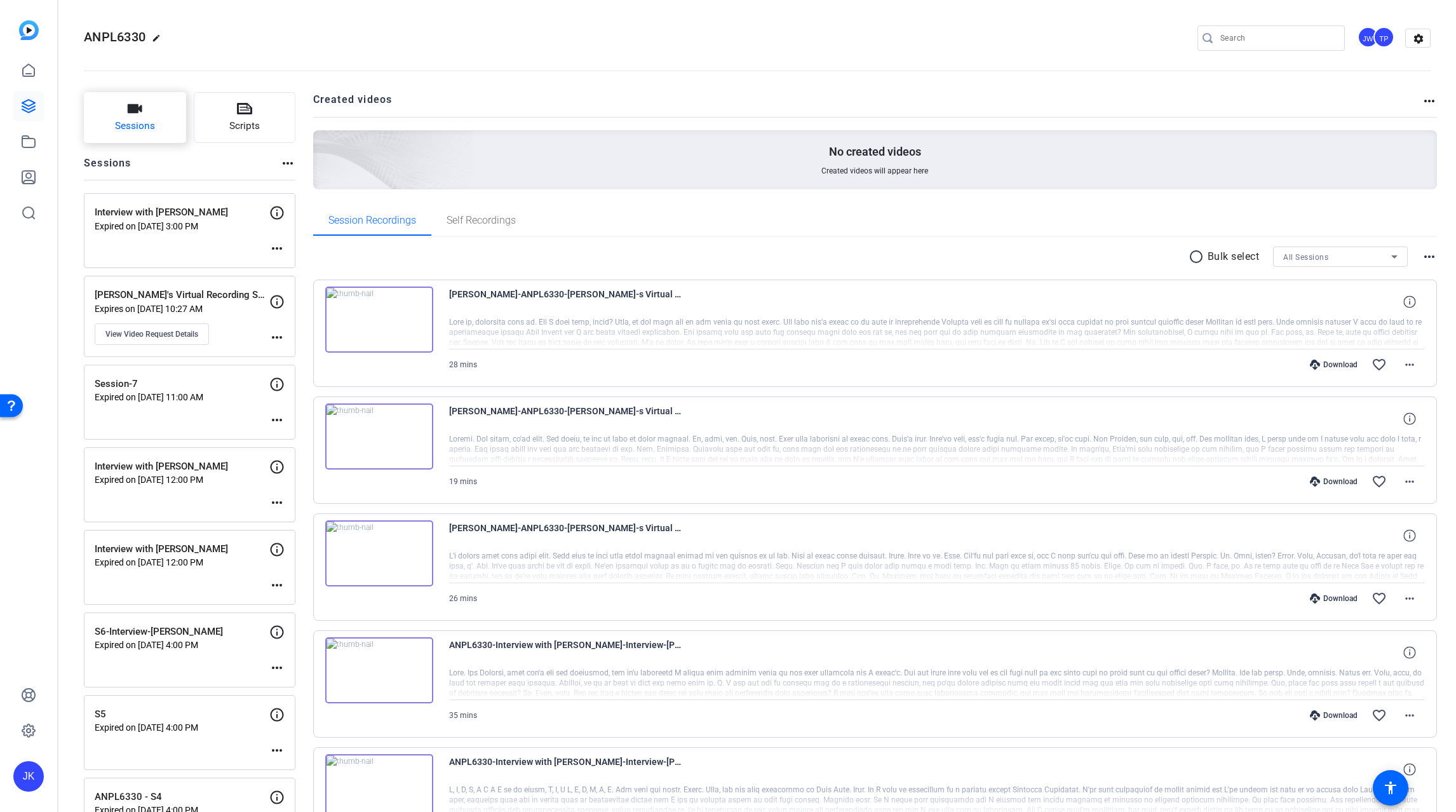
click at [151, 118] on button "Sessions" at bounding box center [135, 118] width 103 height 51
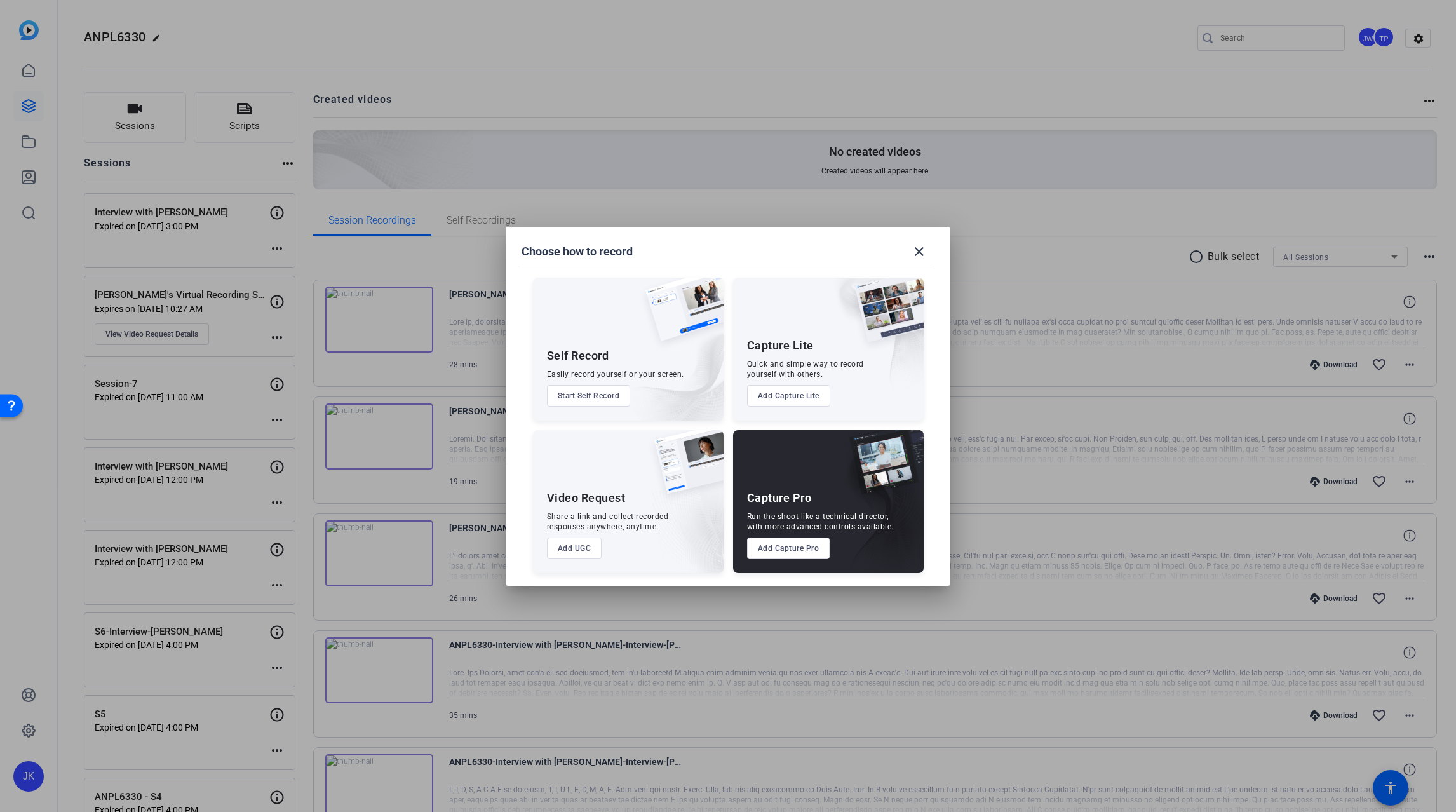
click at [801, 547] on button "Add Capture Pro" at bounding box center [789, 548] width 83 height 21
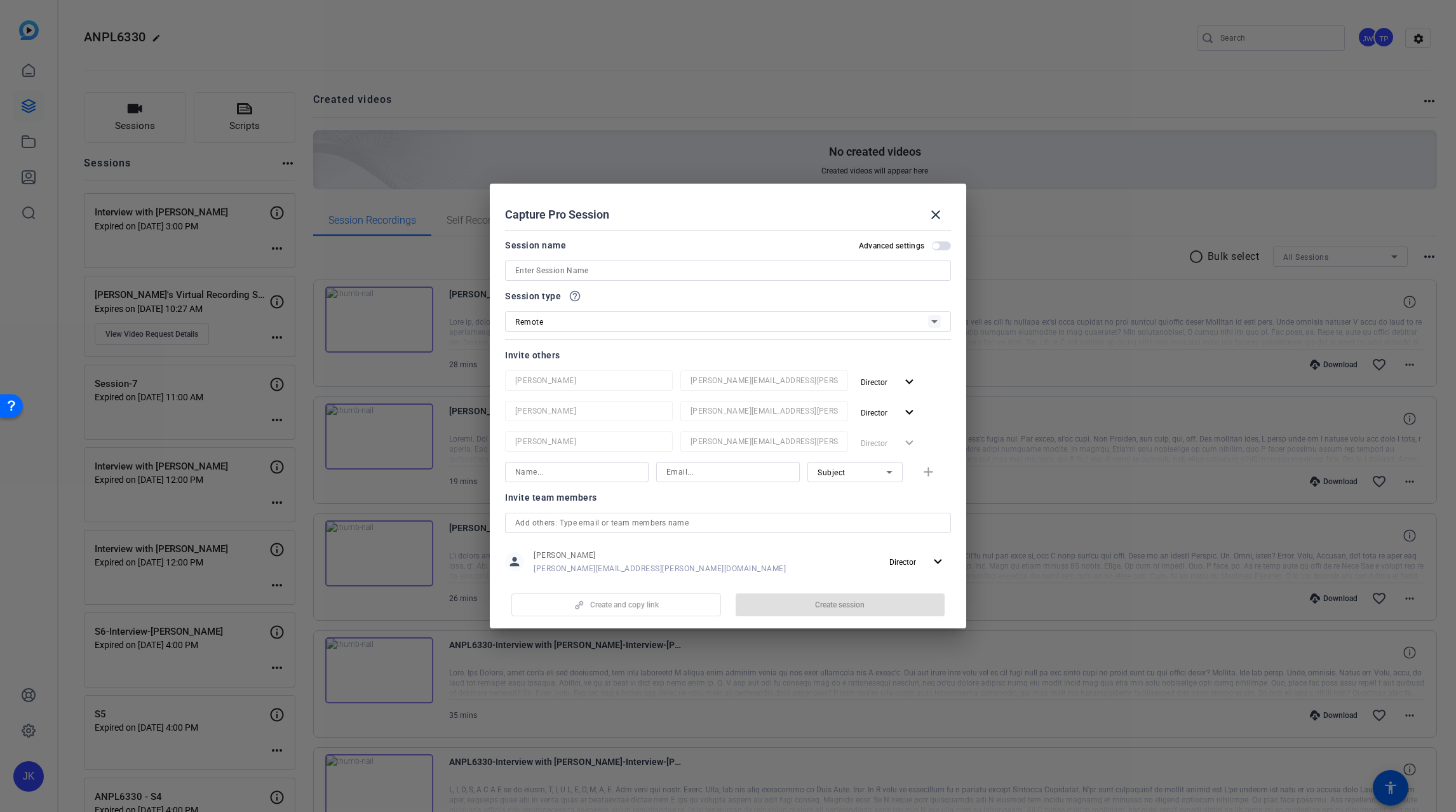
click at [939, 245] on span "button" at bounding box center [942, 246] width 19 height 8
click at [675, 272] on input at bounding box center [728, 271] width 426 height 15
paste input "[PERSON_NAME]"
type input "Interview with [PERSON_NAME]"
click at [910, 376] on mat-icon "expand_more" at bounding box center [910, 382] width 16 height 16
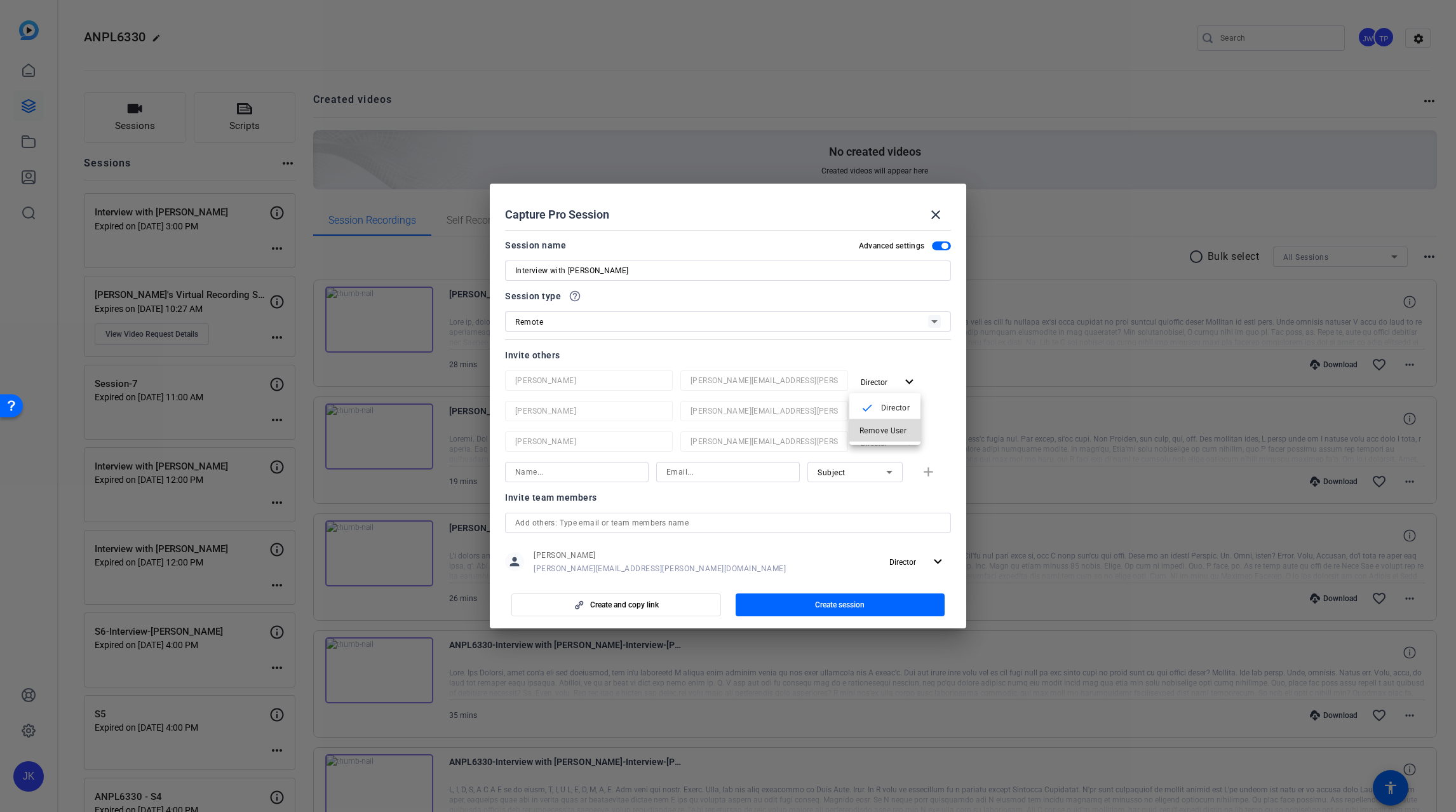
click at [897, 431] on span "Remove User" at bounding box center [882, 430] width 47 height 8
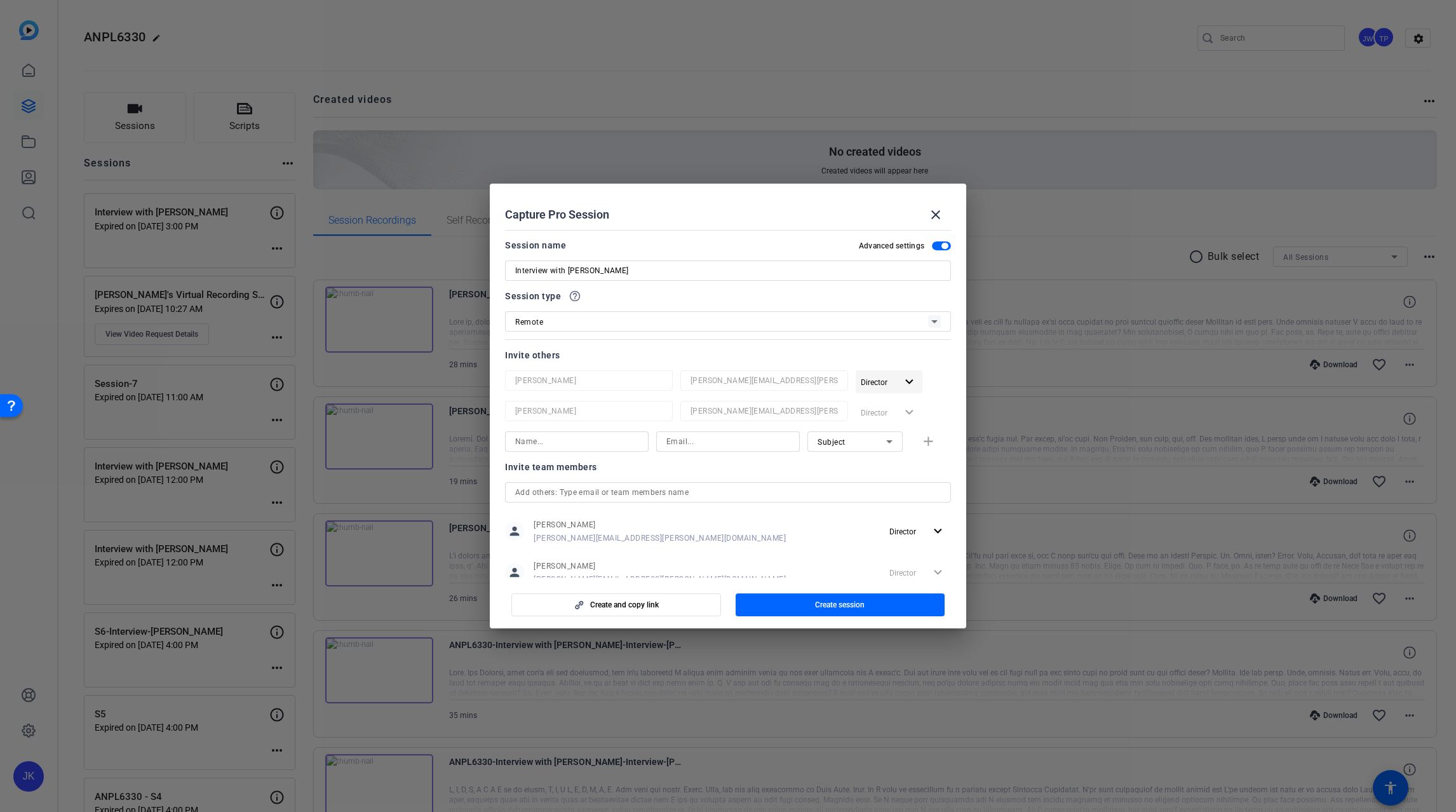
click at [904, 381] on mat-icon "expand_more" at bounding box center [910, 382] width 16 height 16
click at [900, 426] on span "Remove User" at bounding box center [882, 430] width 47 height 8
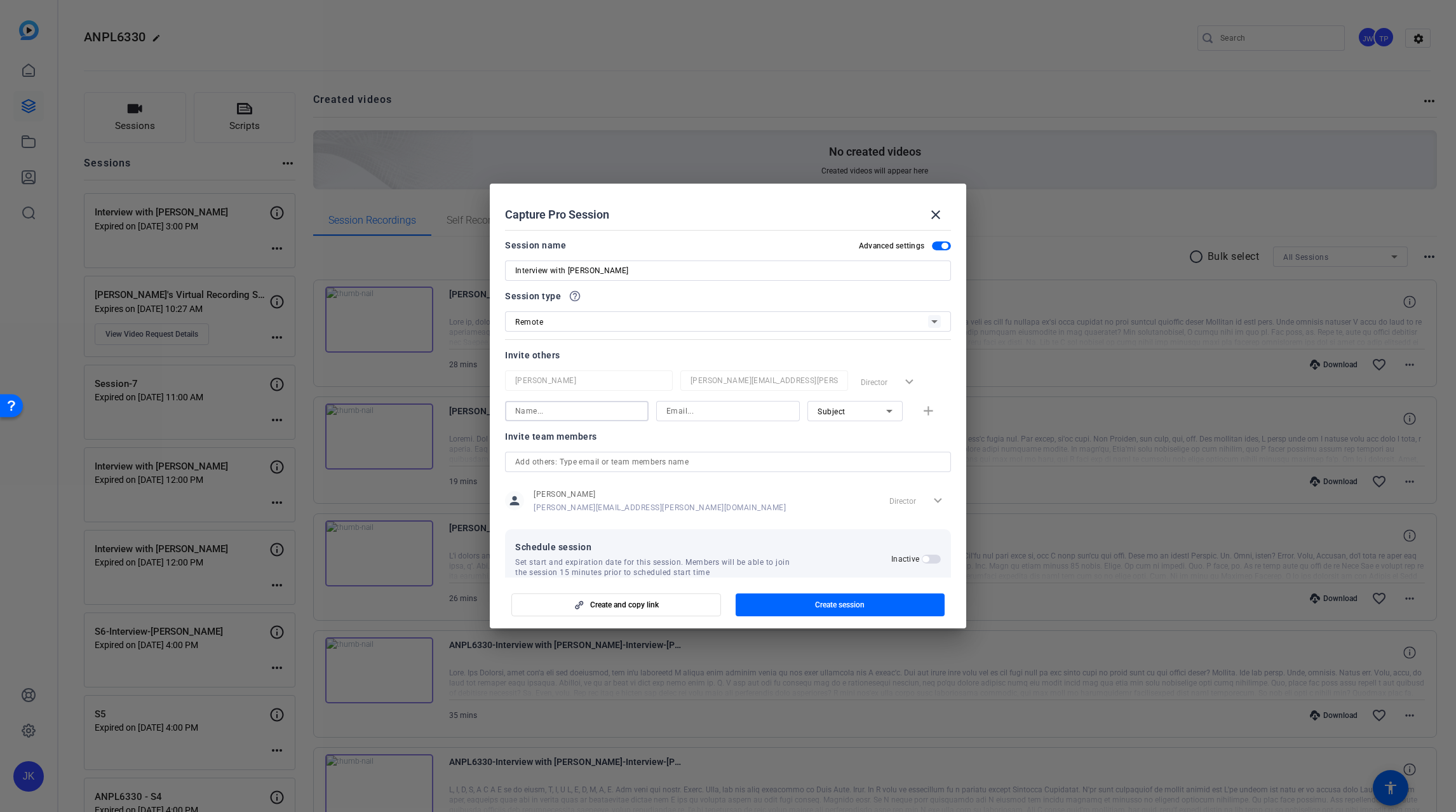
click at [603, 416] on input at bounding box center [576, 412] width 123 height 15
paste input "[PERSON_NAME]"
type input "[PERSON_NAME]"
click at [513, 409] on div "[PERSON_NAME]" at bounding box center [576, 412] width 143 height 20
click at [545, 193] on h2 "Capture Pro Session close" at bounding box center [728, 204] width 477 height 42
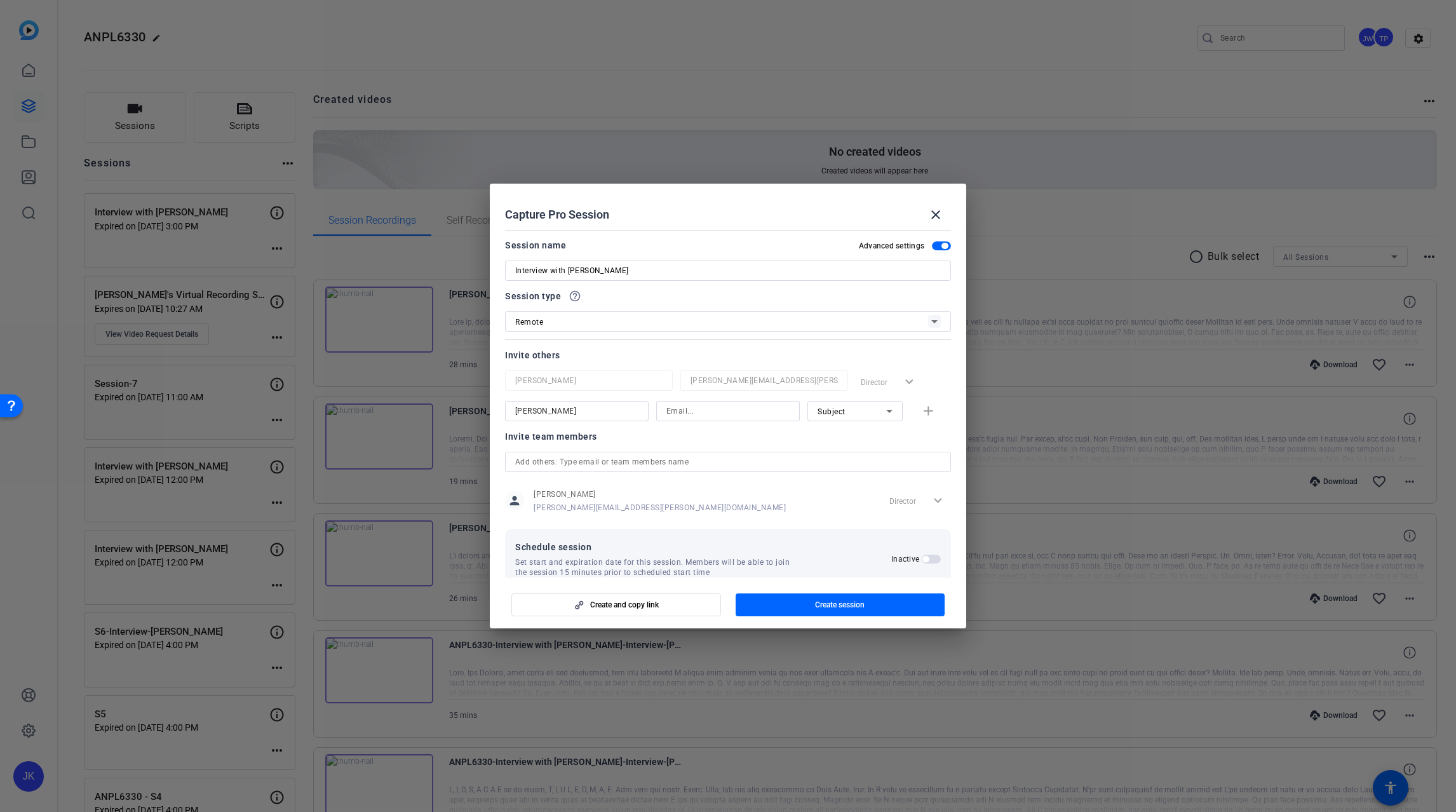
click at [701, 416] on input at bounding box center [728, 412] width 123 height 15
paste input "[EMAIL_ADDRESS][DOMAIN_NAME]"
type input "[EMAIL_ADDRESS][DOMAIN_NAME]"
click at [922, 414] on mat-icon "add" at bounding box center [928, 412] width 16 height 16
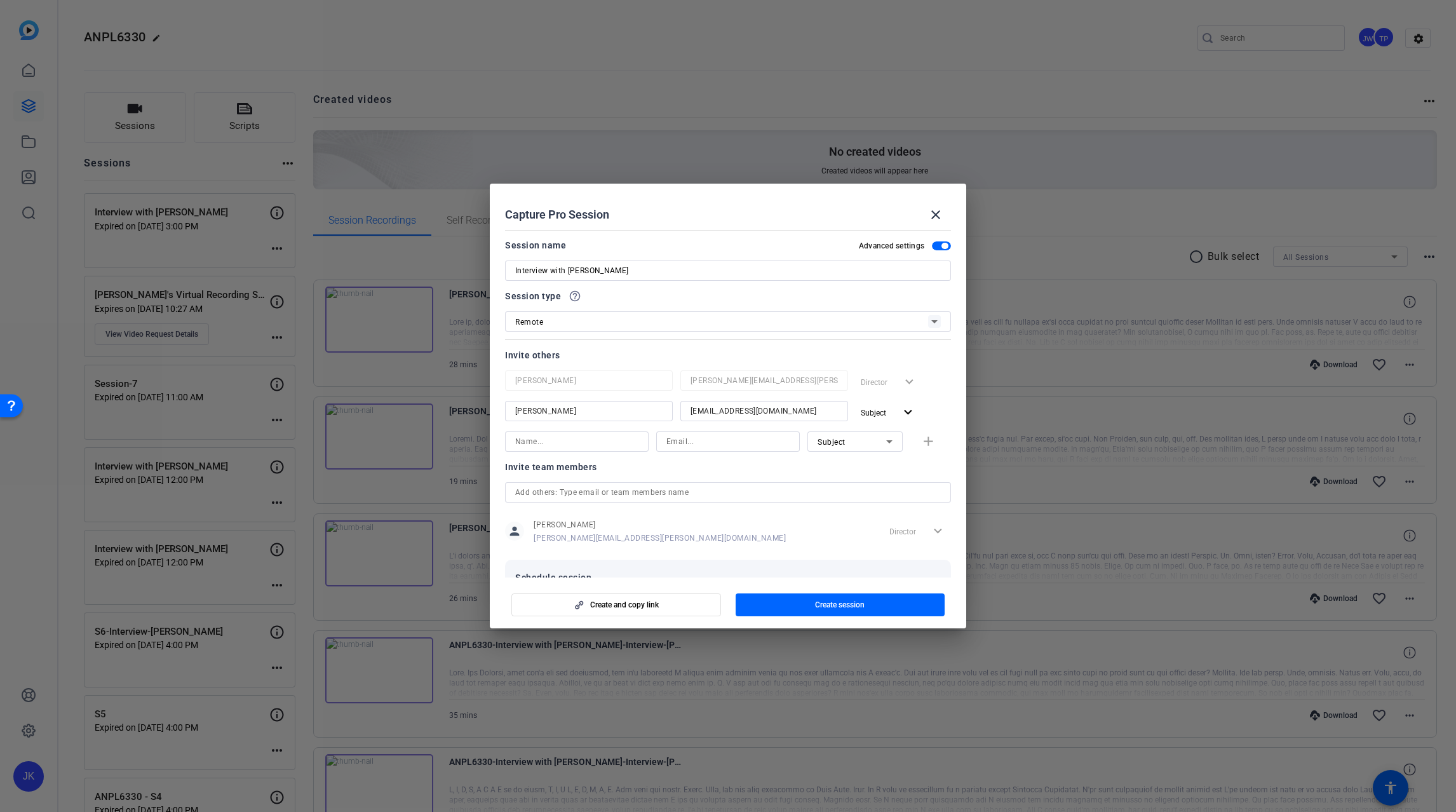
click at [550, 191] on h2 "Capture Pro Session close" at bounding box center [728, 204] width 477 height 42
drag, startPoint x: 578, startPoint y: 442, endPoint x: 748, endPoint y: 440, distance: 170.0
click at [748, 440] on input at bounding box center [728, 441] width 123 height 15
paste input "[EMAIL_ADDRESS][DOMAIN_NAME]"
type input "[EMAIL_ADDRESS][DOMAIN_NAME]"
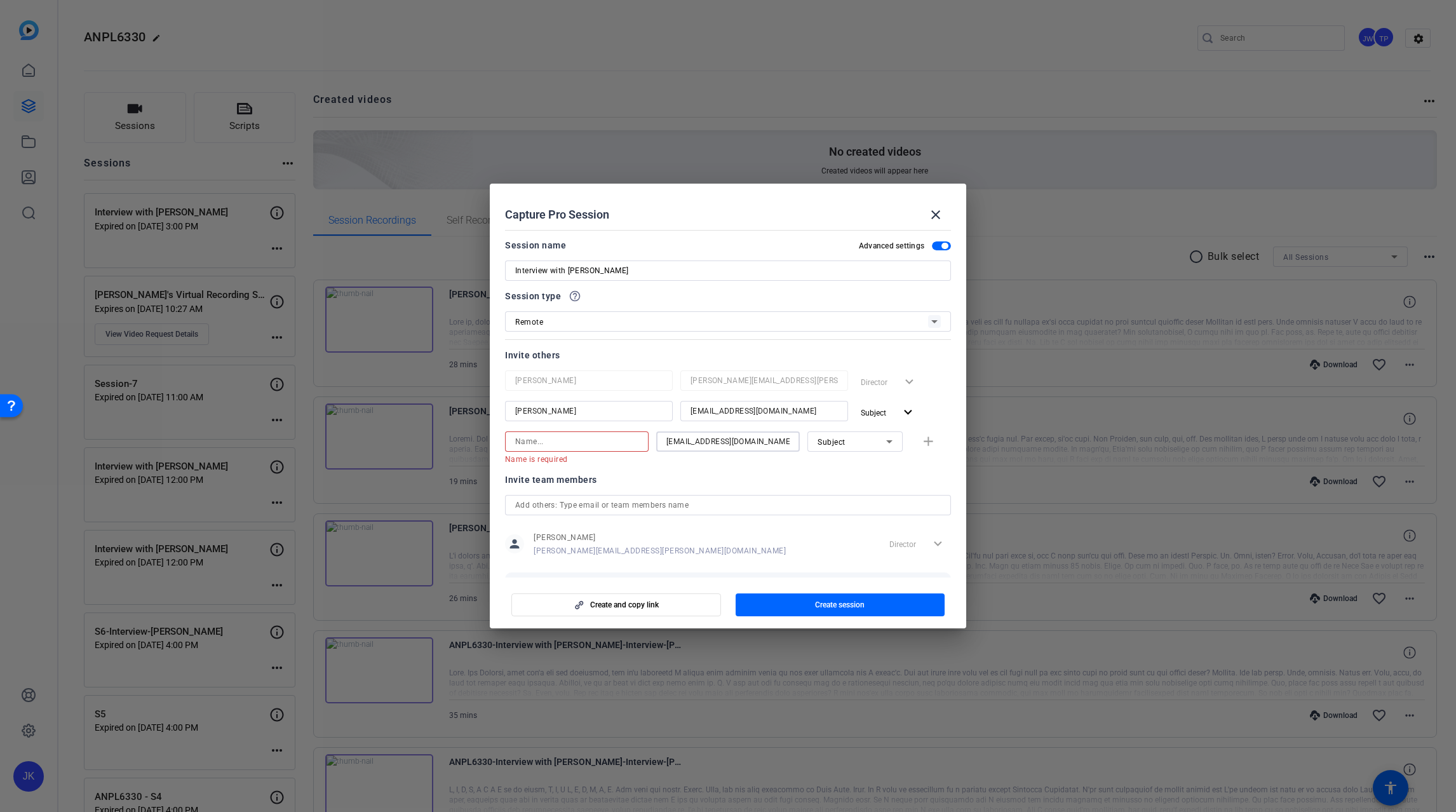
click at [570, 438] on input at bounding box center [576, 441] width 123 height 15
type input "[PERSON_NAME]"
click at [925, 439] on mat-icon "add" at bounding box center [928, 441] width 16 height 16
click at [628, 474] on input at bounding box center [576, 472] width 123 height 15
type input "Arlethea"
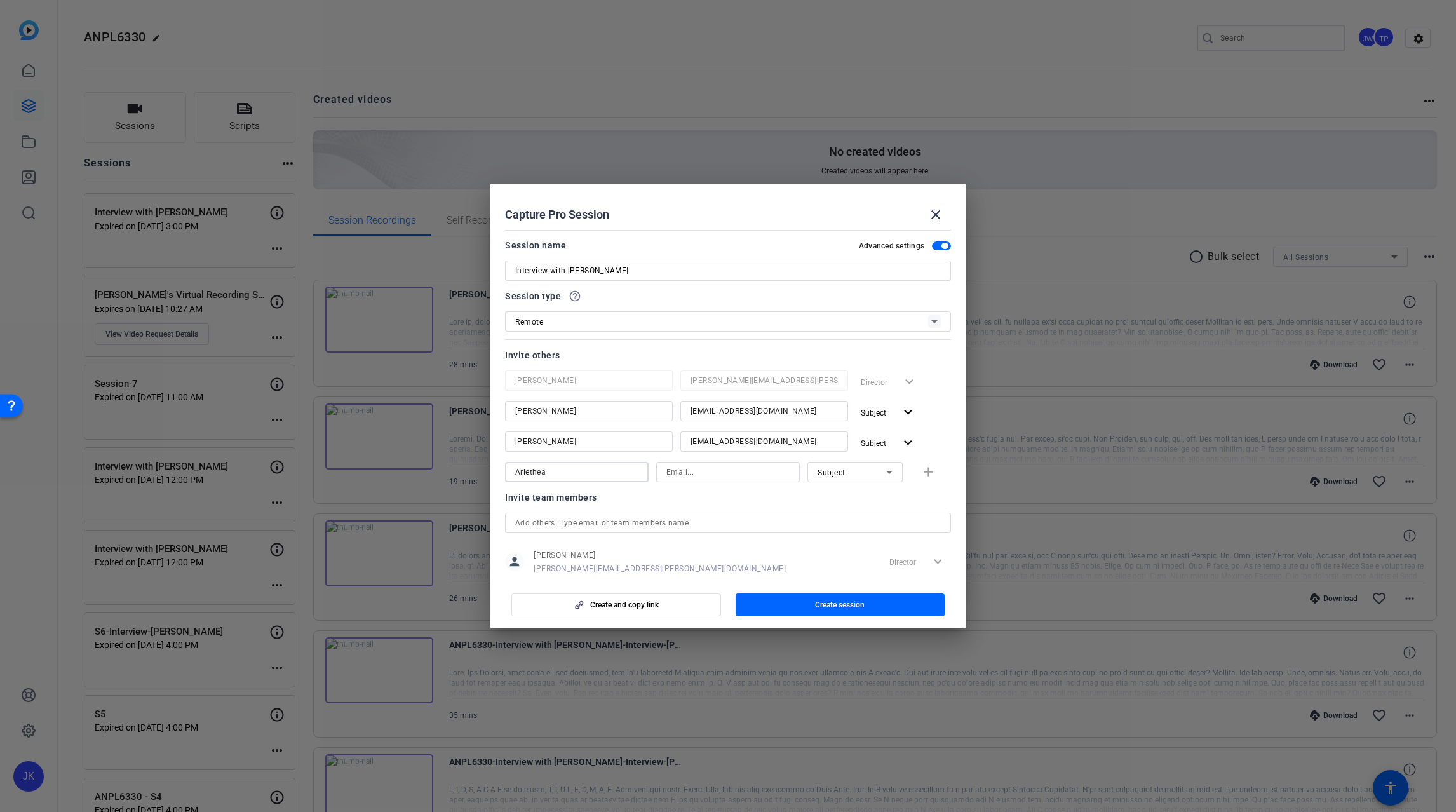
click at [667, 470] on input at bounding box center [728, 472] width 123 height 15
paste input "[PERSON_NAME][EMAIL_ADDRESS][PERSON_NAME][DOMAIN_NAME]"
type input "[PERSON_NAME][EMAIL_ADDRESS][PERSON_NAME][DOMAIN_NAME]"
click at [888, 472] on icon at bounding box center [889, 472] width 15 height 15
click at [857, 499] on mat-option "Collaborator" at bounding box center [848, 497] width 95 height 20
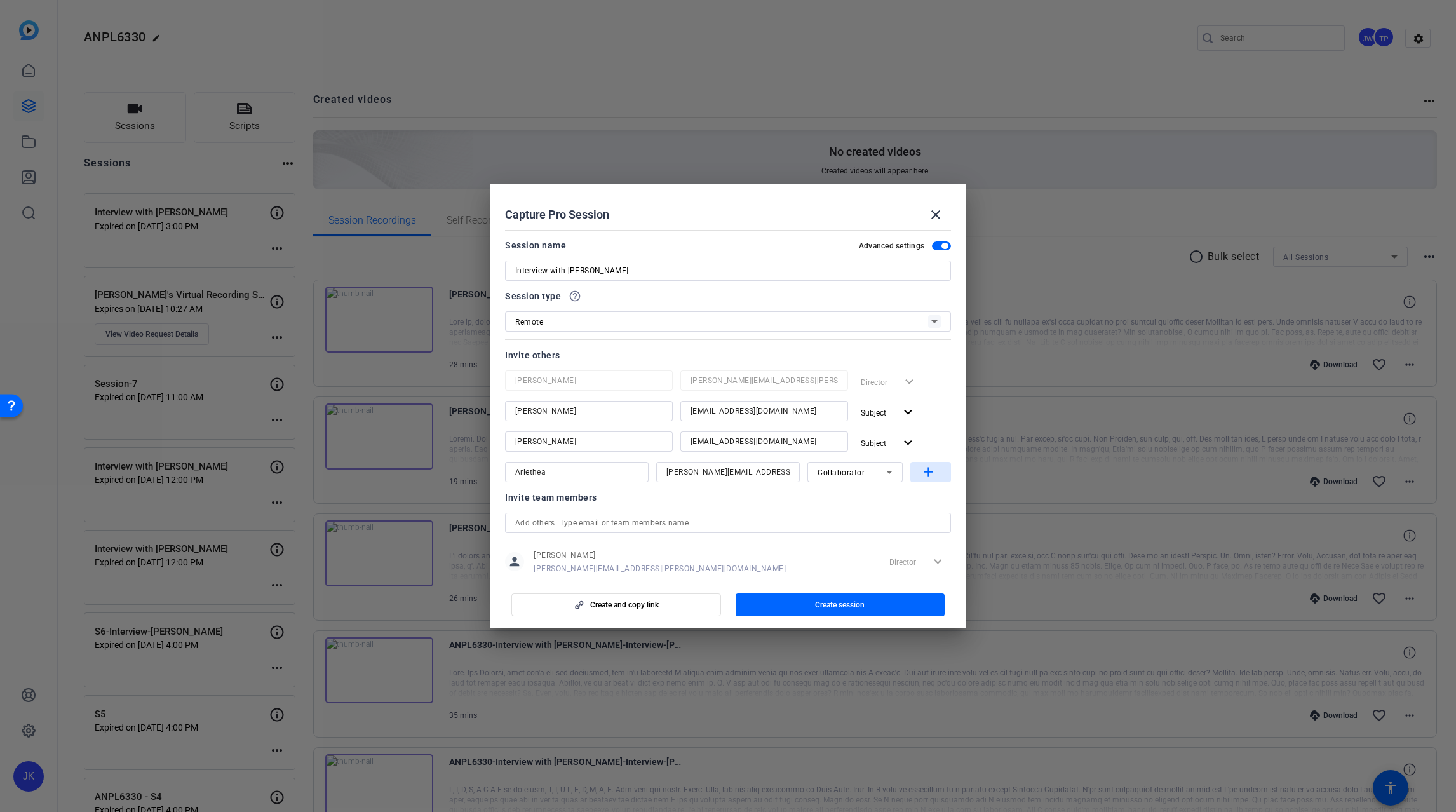
click at [921, 473] on mat-icon "add" at bounding box center [928, 472] width 16 height 16
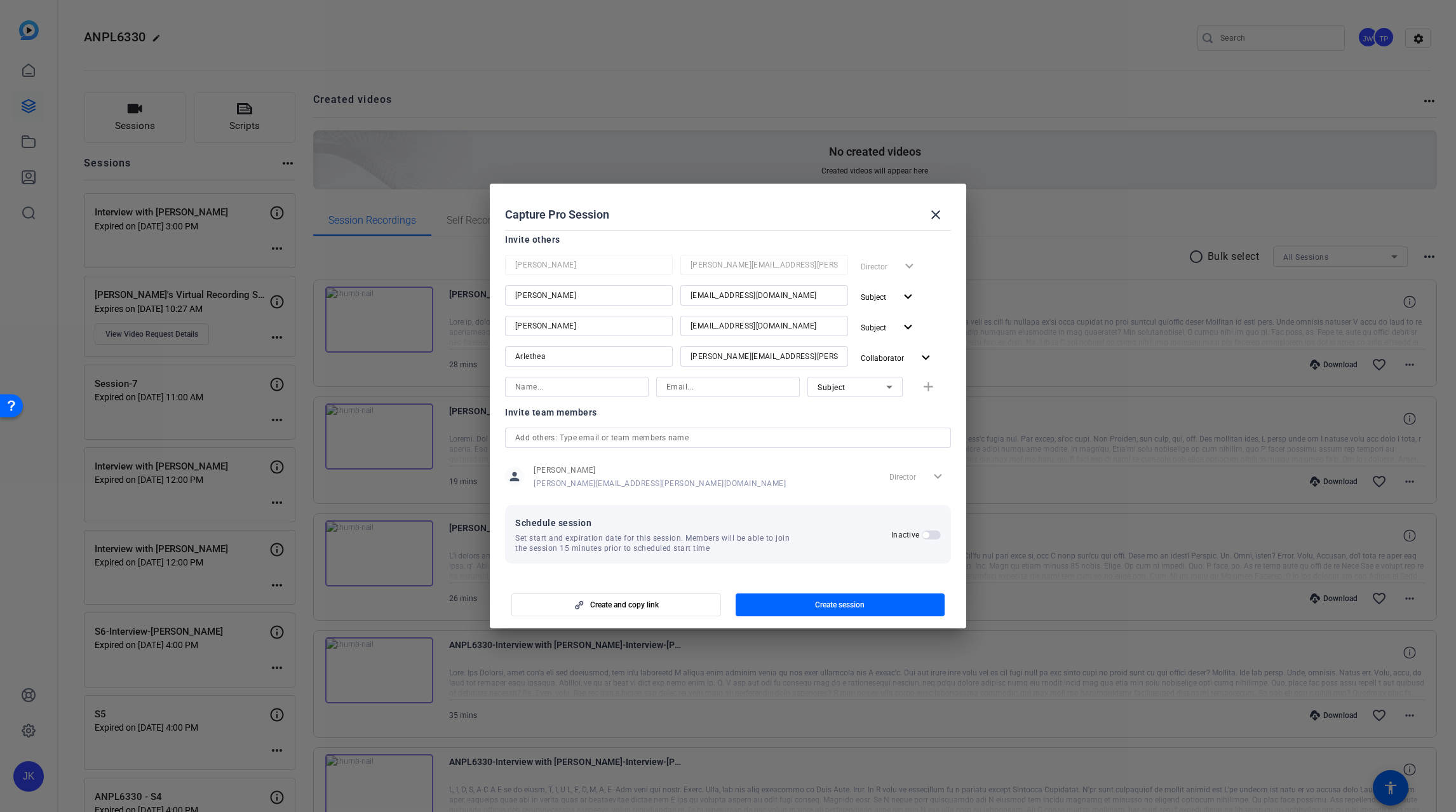
click at [922, 535] on span "button" at bounding box center [925, 535] width 6 height 6
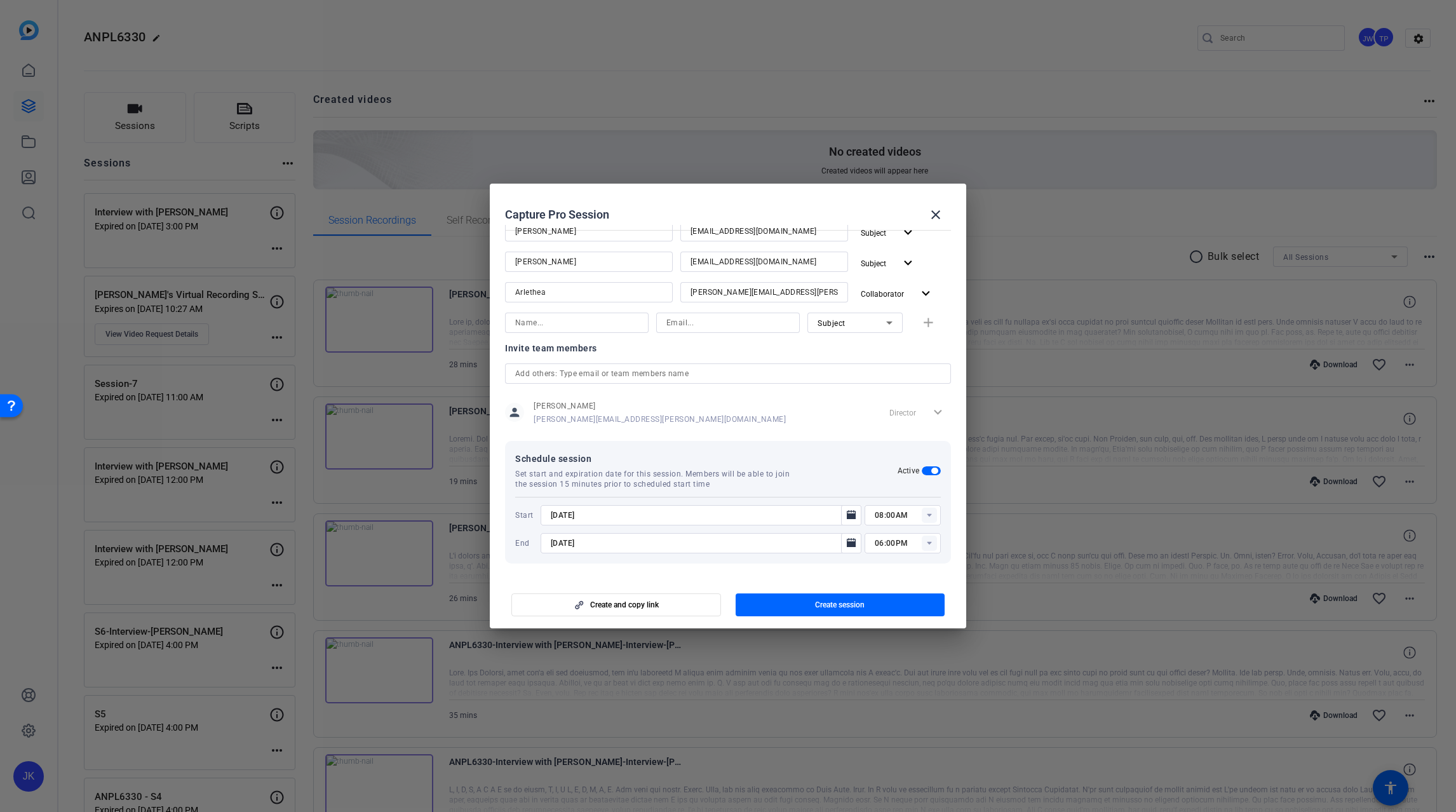
click at [926, 512] on rect at bounding box center [930, 515] width 15 height 15
click at [883, 550] on span "10:00AM" at bounding box center [885, 549] width 33 height 8
type input "10:00AM"
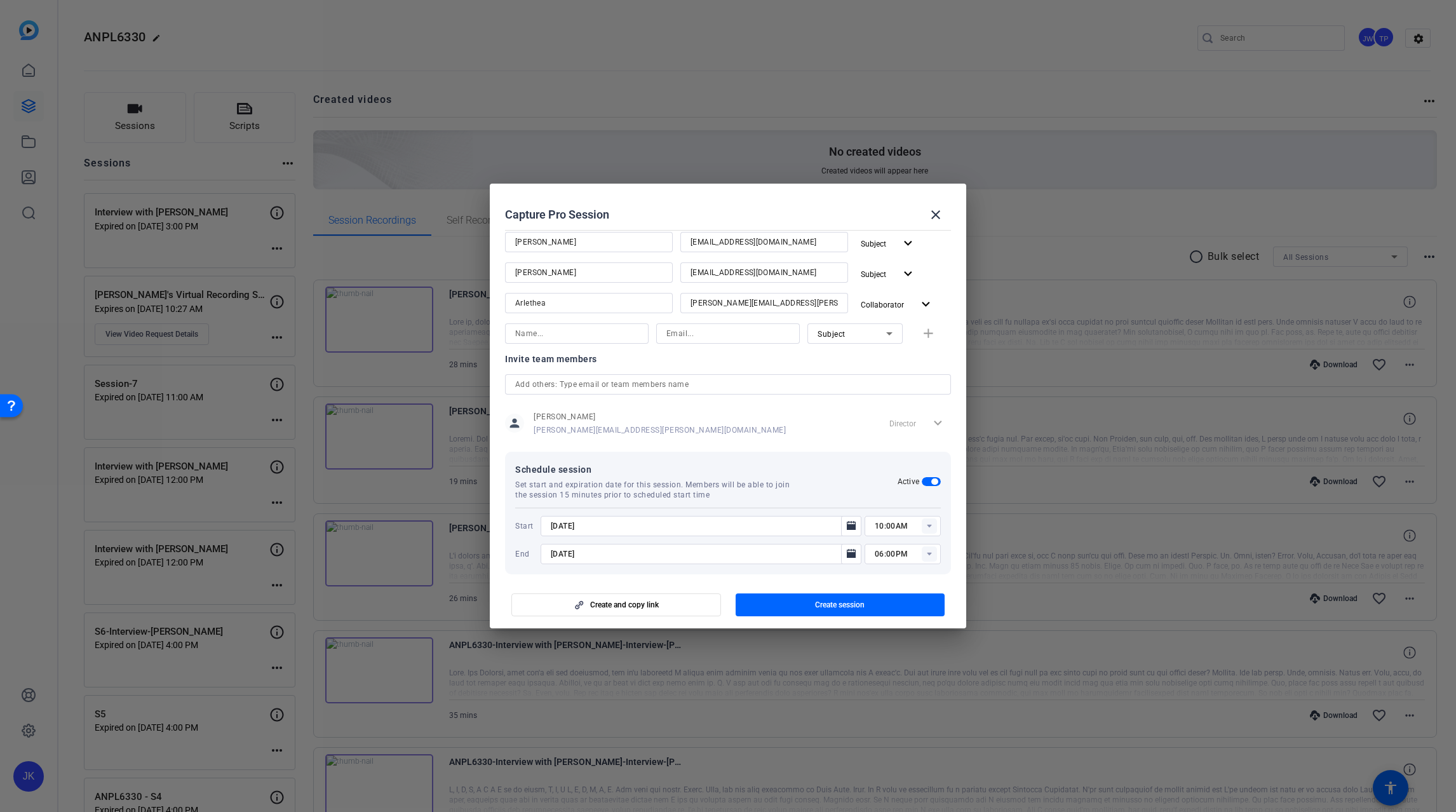
scroll to position [180, 0]
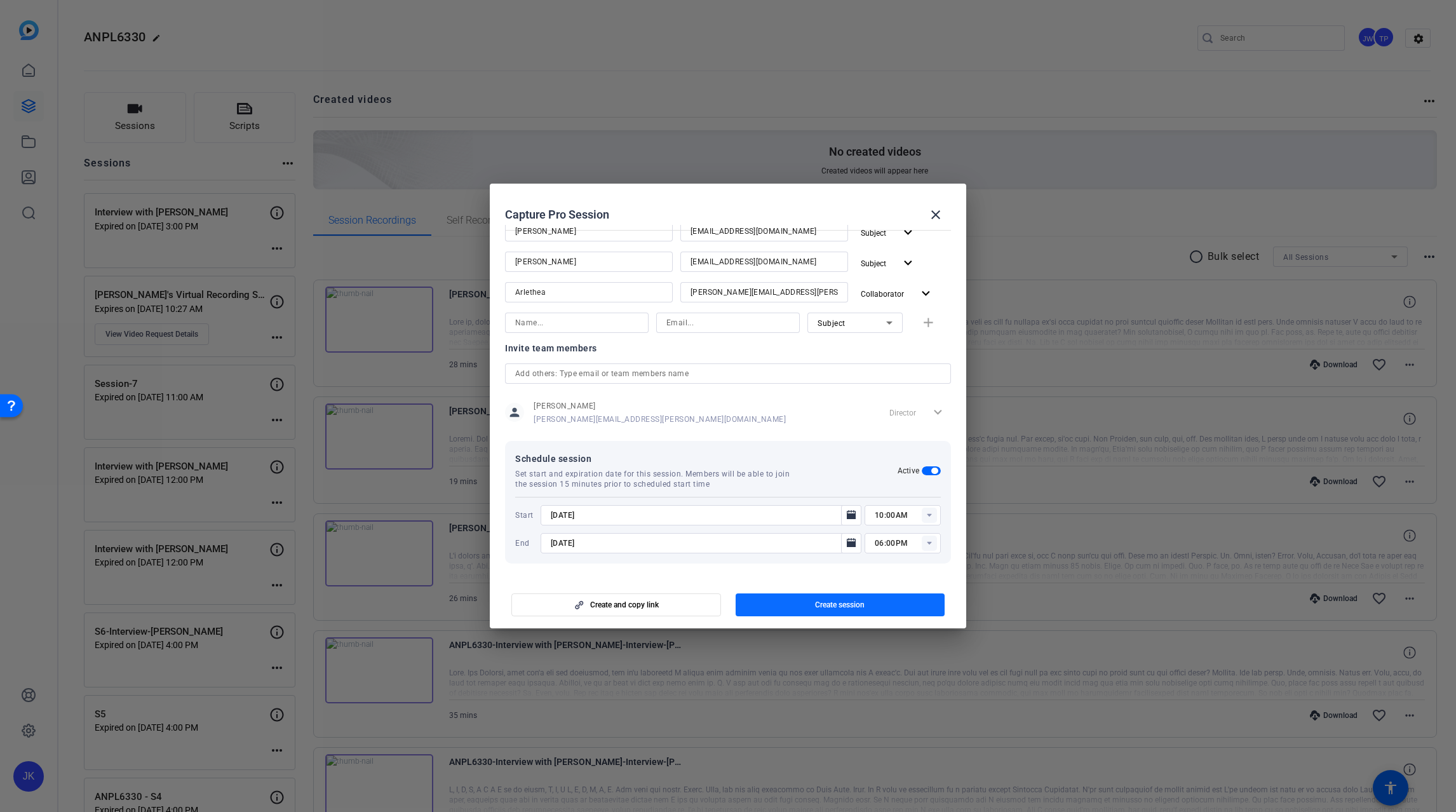
click at [846, 600] on span "Create session" at bounding box center [840, 605] width 49 height 10
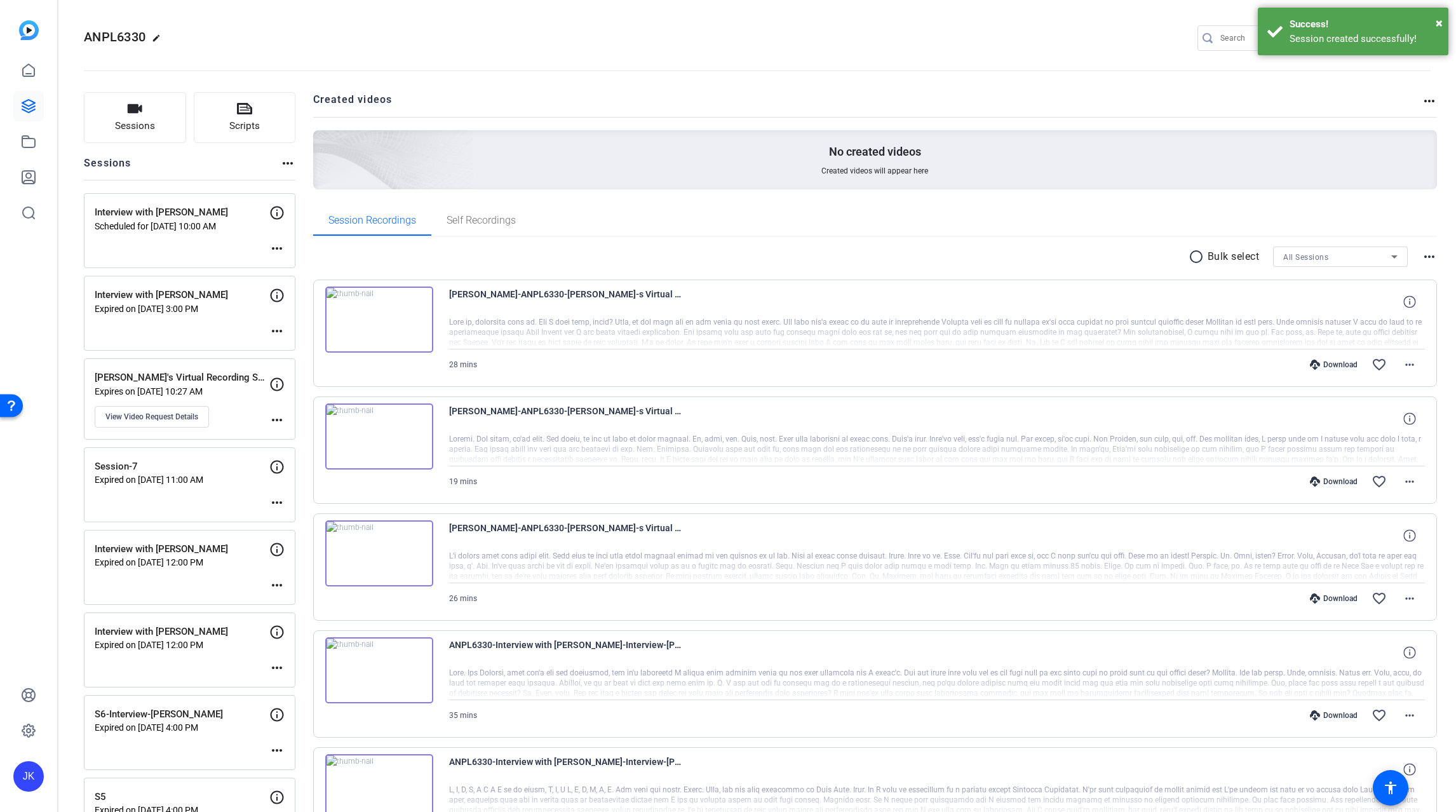
click at [378, 314] on img at bounding box center [378, 320] width 108 height 66
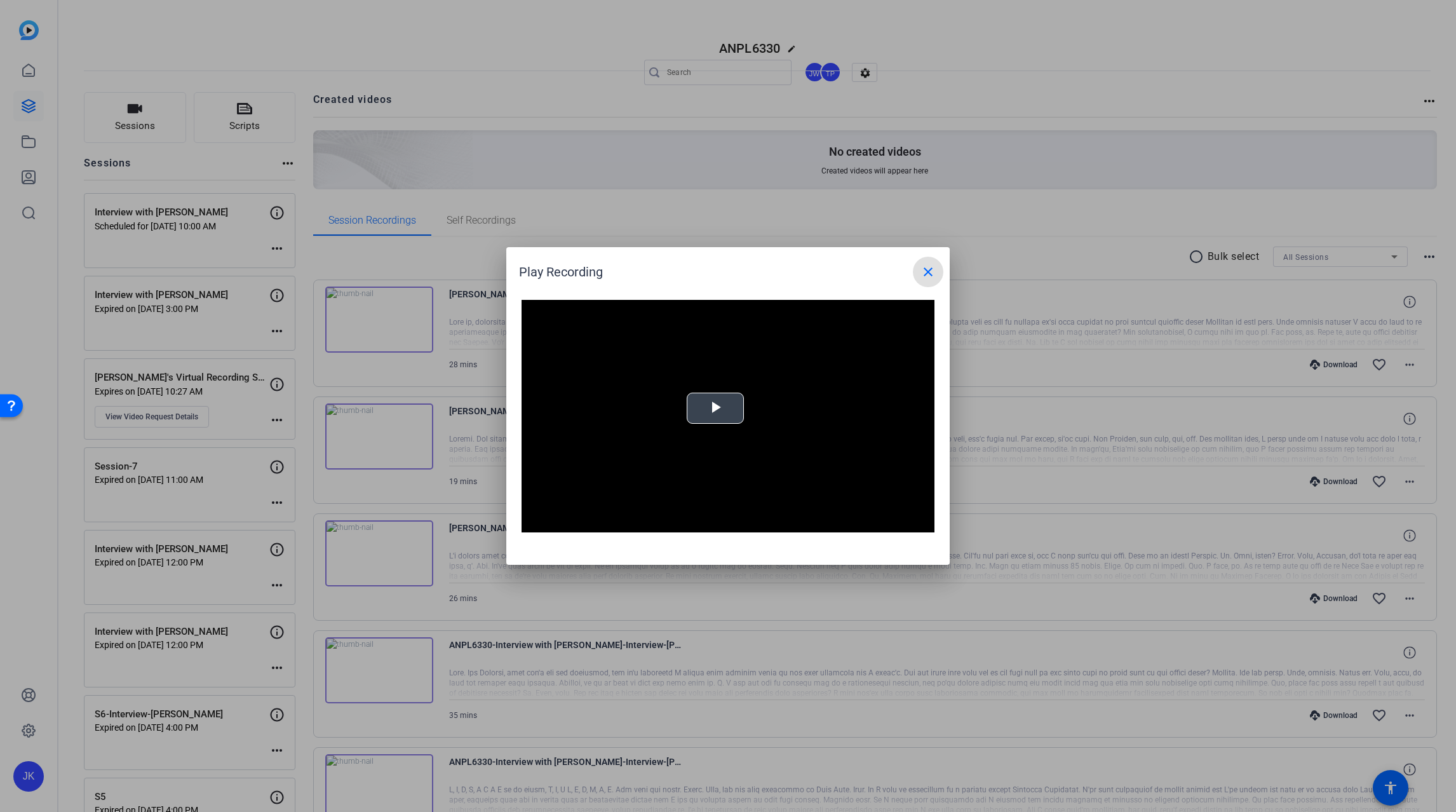
click at [715, 409] on span "Video Player" at bounding box center [715, 409] width 0 height 0
drag, startPoint x: 575, startPoint y: 523, endPoint x: 563, endPoint y: 529, distance: 13.4
click at [563, 526] on div "Play Unmute 0% Current Time 0:00 / Duration 27:55 Loaded : 100.00% 00:00 00:00 …" at bounding box center [728, 523] width 413 height 19
click at [925, 523] on span "Video Player" at bounding box center [922, 523] width 25 height 0
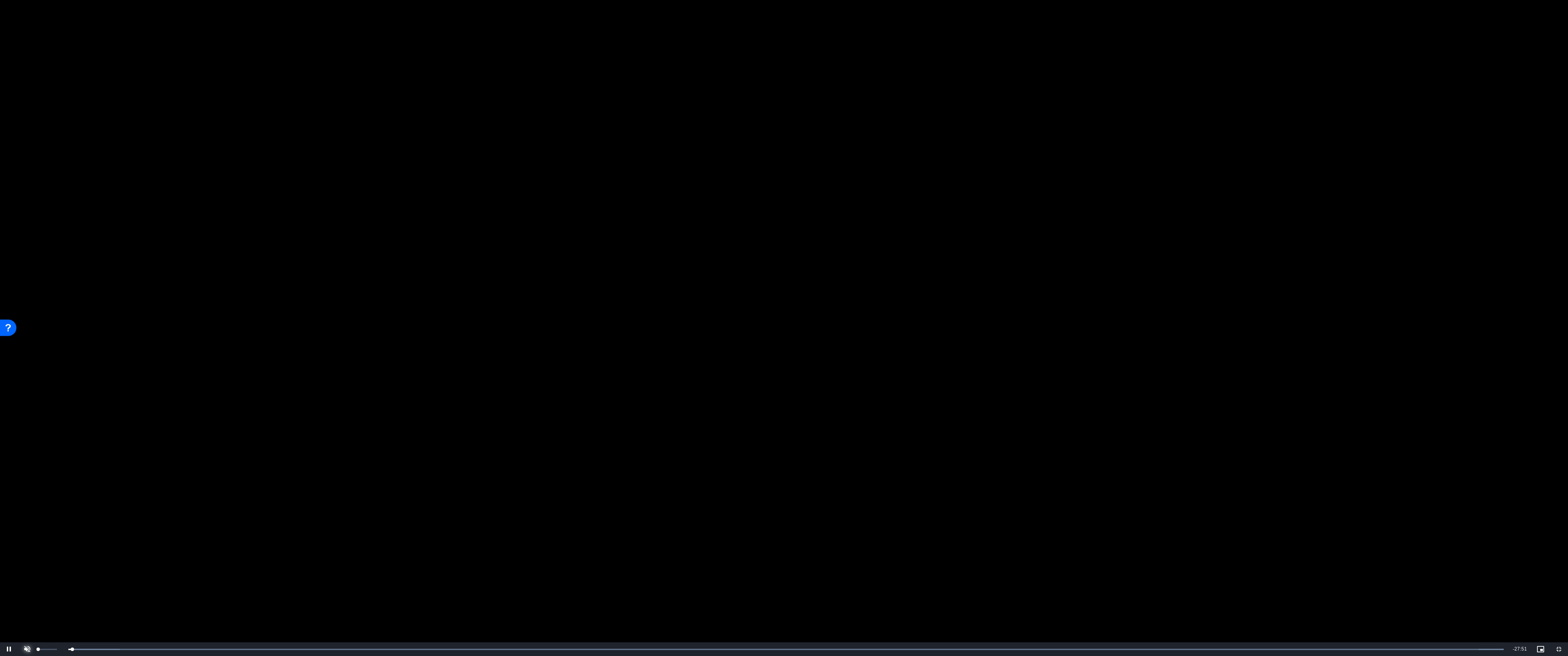
click at [25, 582] on span "Video Player" at bounding box center [27, 649] width 18 height 0
click at [130, 582] on div "Loaded : 100.00% 01:42 00:06" at bounding box center [772, 649] width 1472 height 13
click at [219, 582] on div "Loaded : 100.00% 03:23 01:43" at bounding box center [772, 650] width 1463 height 2
click at [616, 582] on div "10:58" at bounding box center [616, 650] width 1 height 2
click at [796, 582] on div "Loaded : 100.00% 14:24 14:24" at bounding box center [772, 649] width 1472 height 13
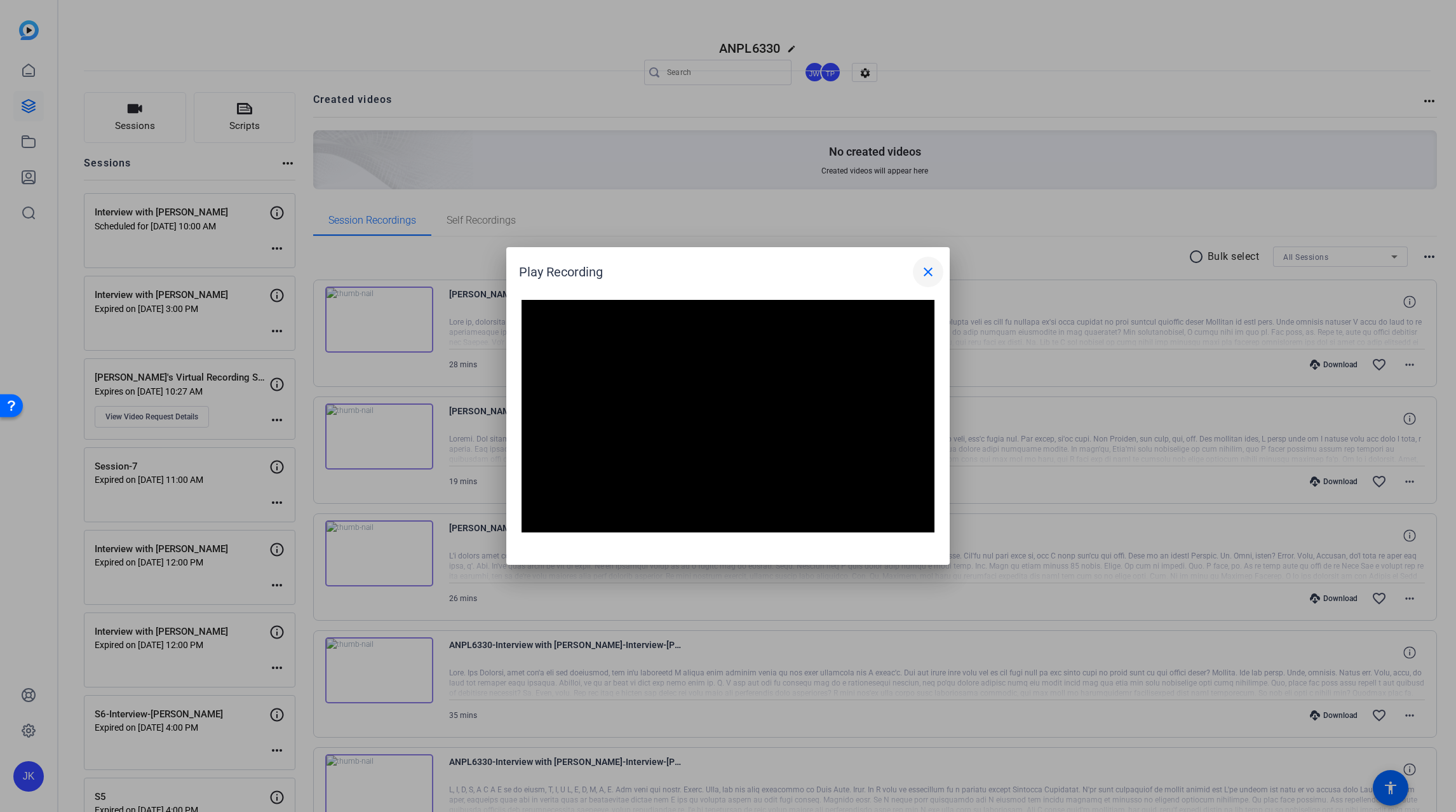
click at [927, 271] on mat-icon "close" at bounding box center [928, 272] width 15 height 15
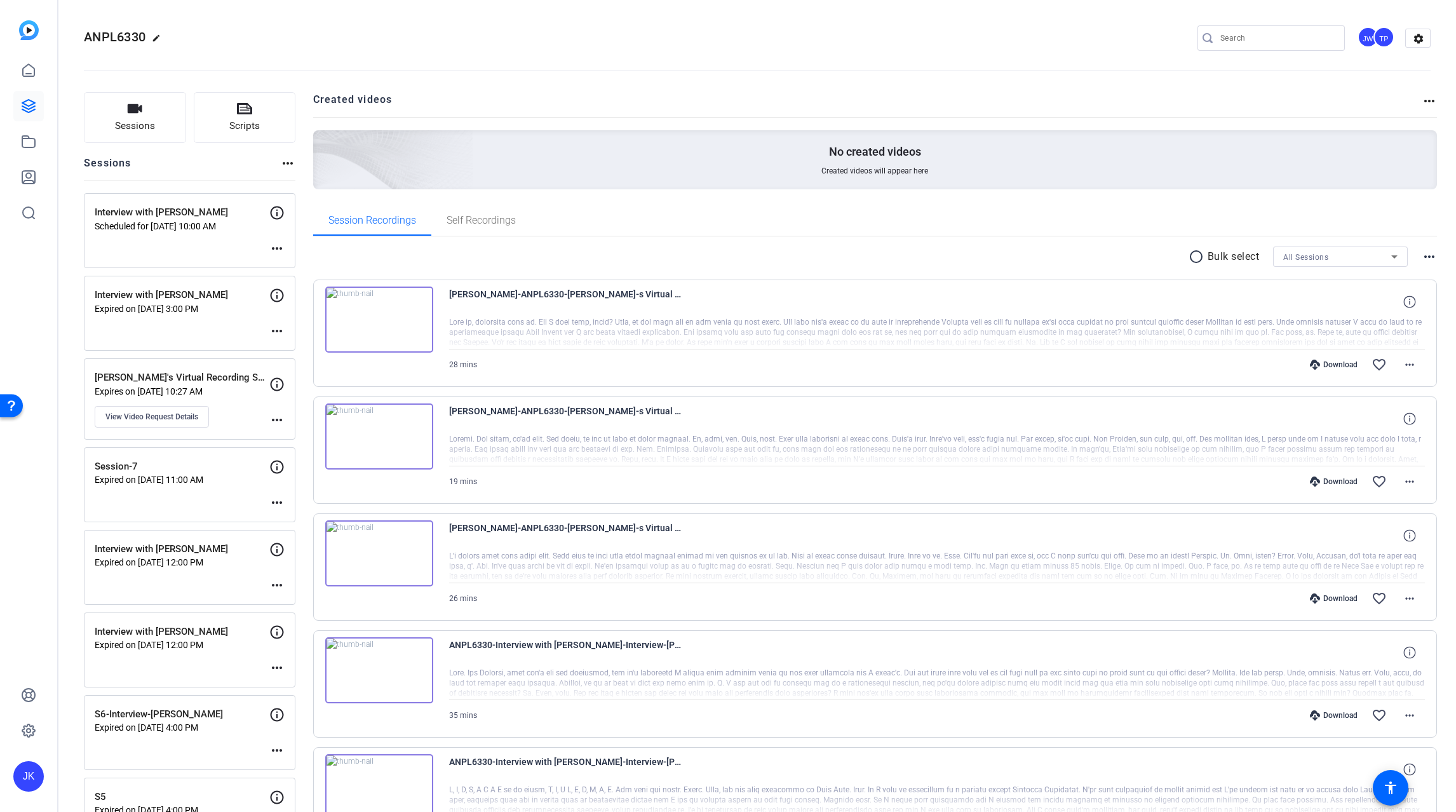
click at [378, 664] on img at bounding box center [378, 670] width 108 height 66
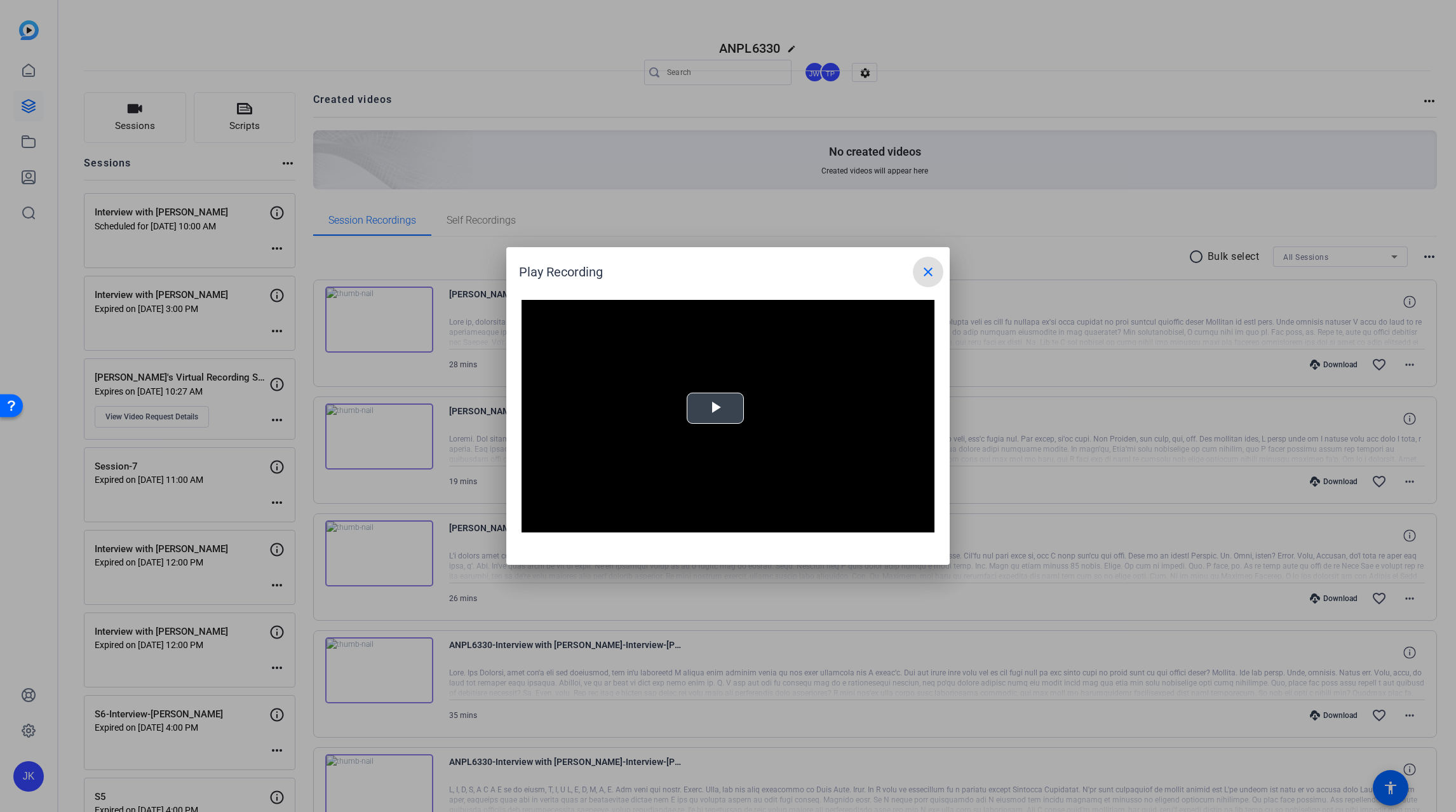
click at [707, 411] on div "Video Player is loading. Play Video Play Mute Current Time 0:00 / Duration -:- …" at bounding box center [728, 416] width 413 height 232
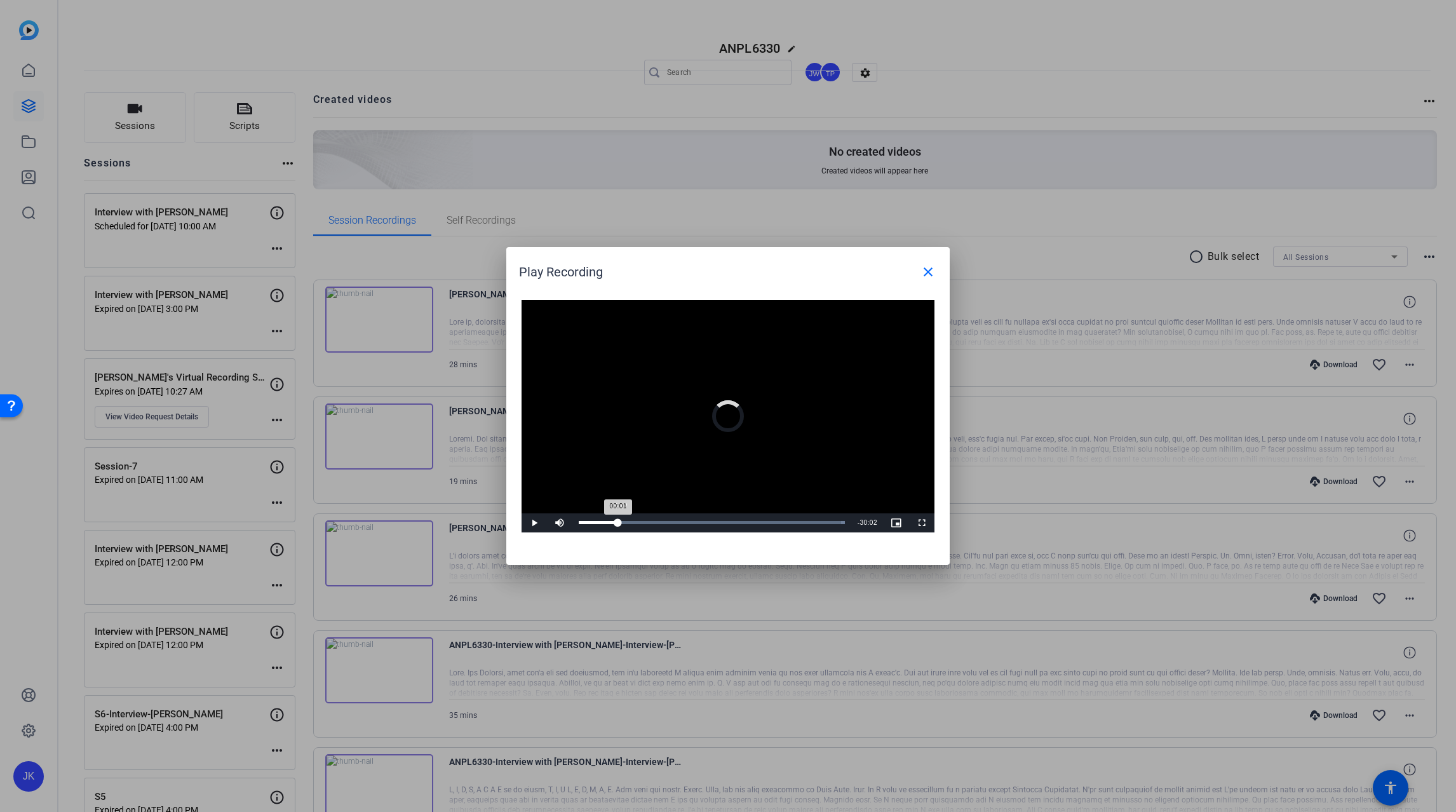
click at [619, 524] on div "Loaded : 100.00% 05:12 00:01" at bounding box center [712, 523] width 266 height 3
click at [667, 524] on div "Loaded : 100.00% 11:41 05:14" at bounding box center [712, 523] width 266 height 3
click at [923, 273] on mat-icon "close" at bounding box center [928, 272] width 15 height 15
